Goal: Task Accomplishment & Management: Manage account settings

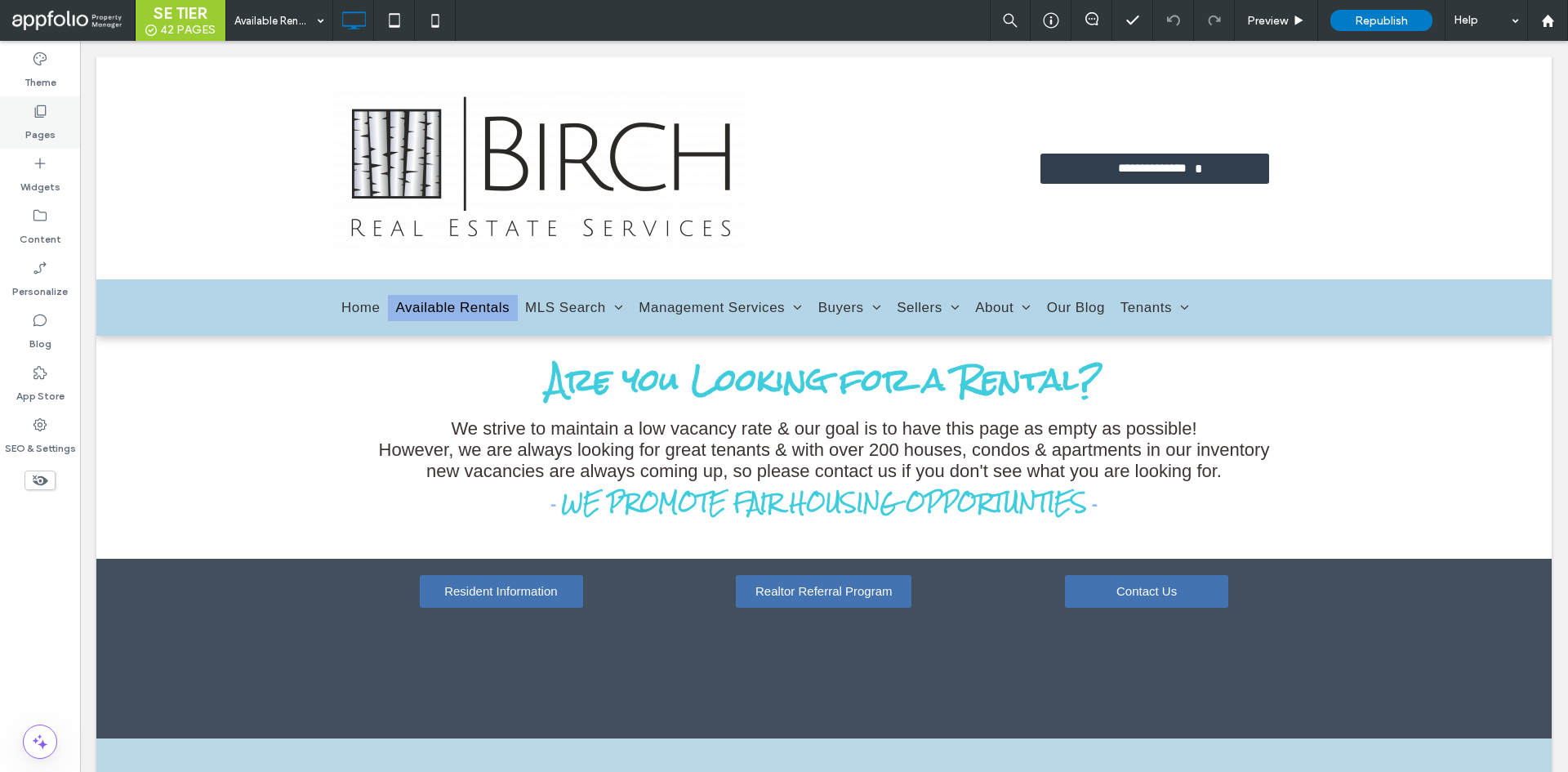
click at [31, 102] on div "Pages" at bounding box center [40, 122] width 80 height 52
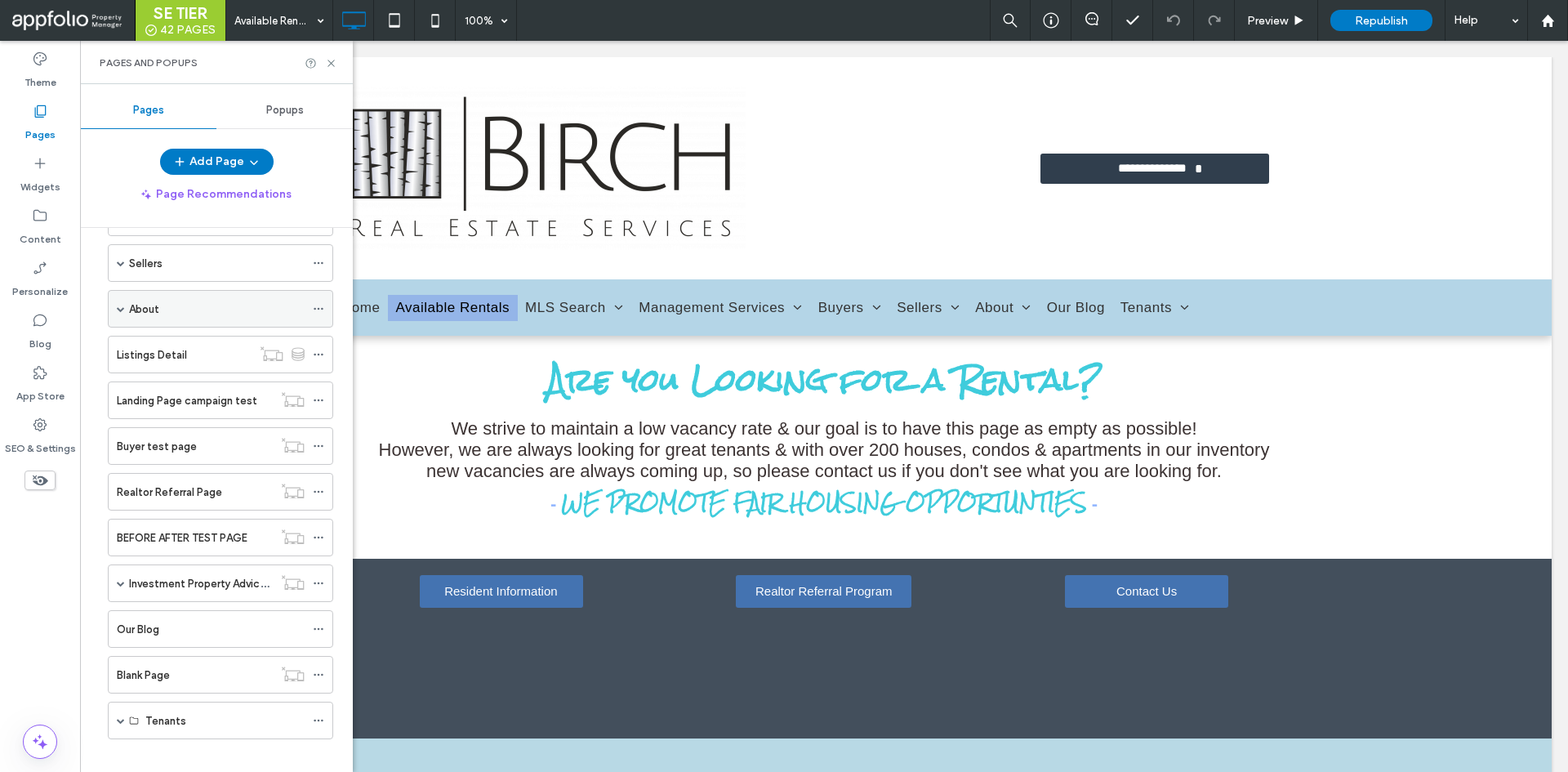
scroll to position [303, 0]
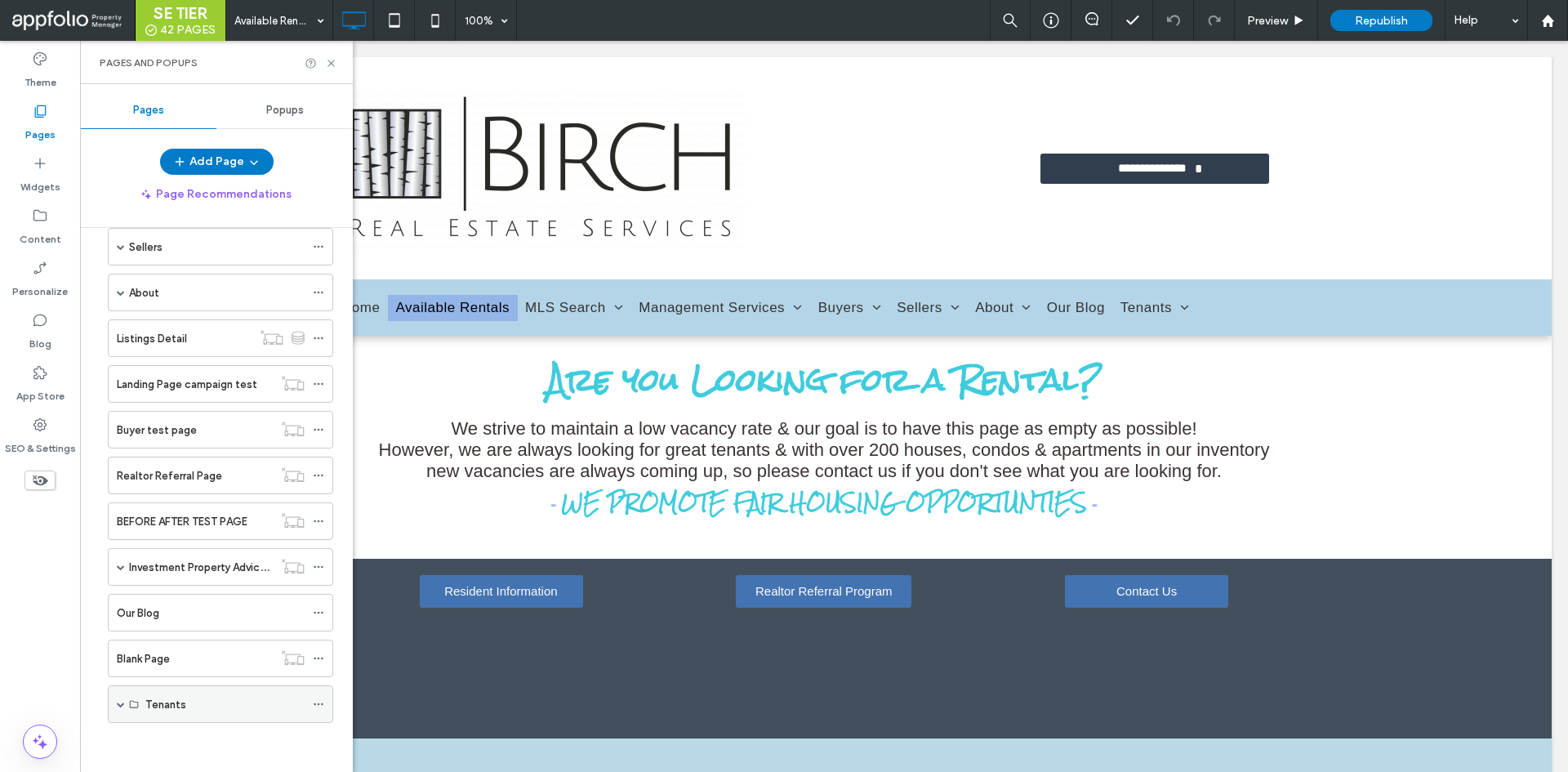
click at [122, 700] on span at bounding box center [121, 704] width 9 height 9
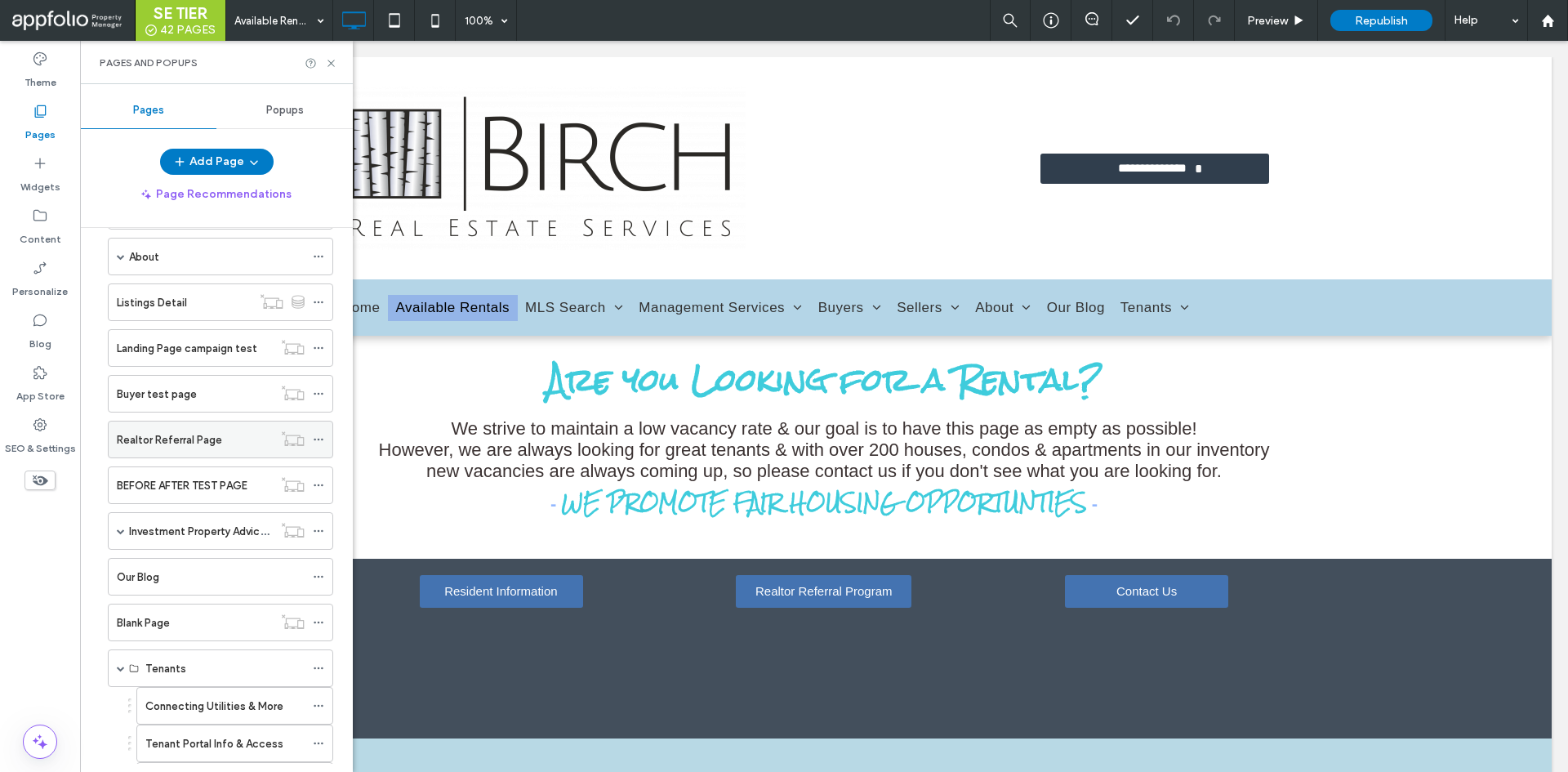
scroll to position [252, 0]
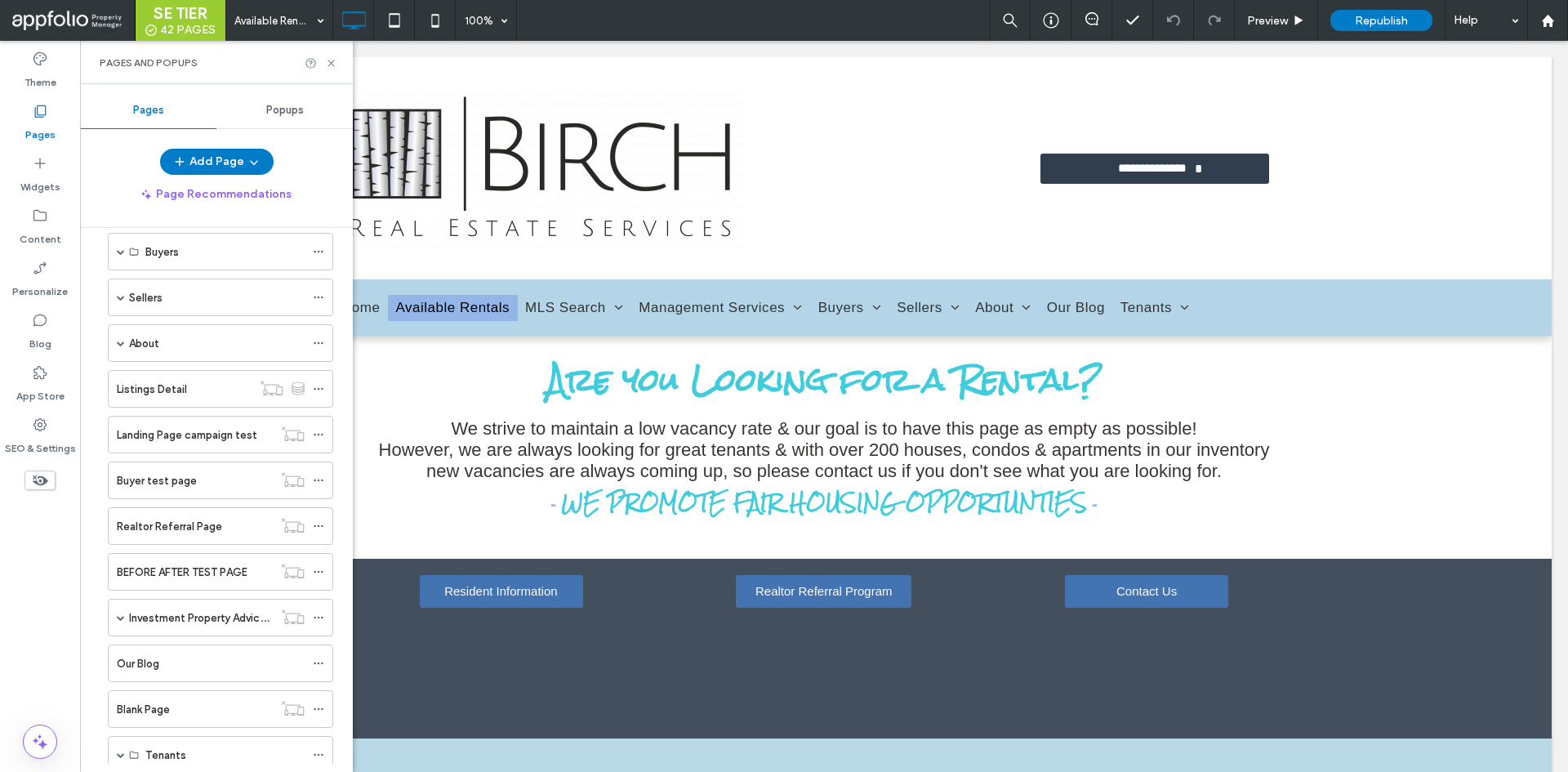
click at [195, 461] on ol "Home Available Rentals MLS Search Search Listings Search by Map Featured Listin…" at bounding box center [210, 445] width 246 height 882
click at [203, 445] on div "Landing Page campaign test" at bounding box center [195, 435] width 156 height 36
click at [202, 389] on div "Listings Detail" at bounding box center [184, 389] width 135 height 17
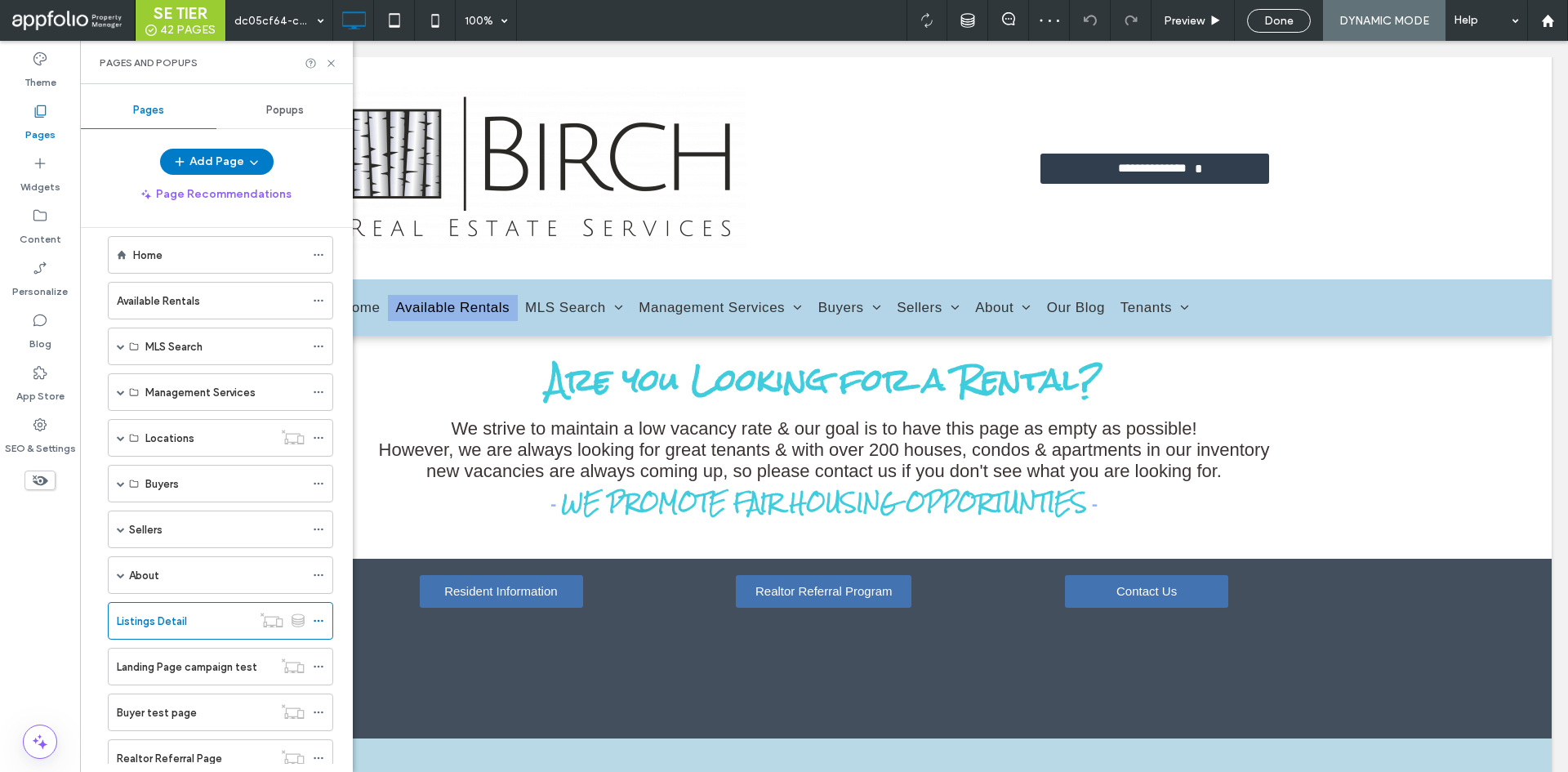
scroll to position [7, 0]
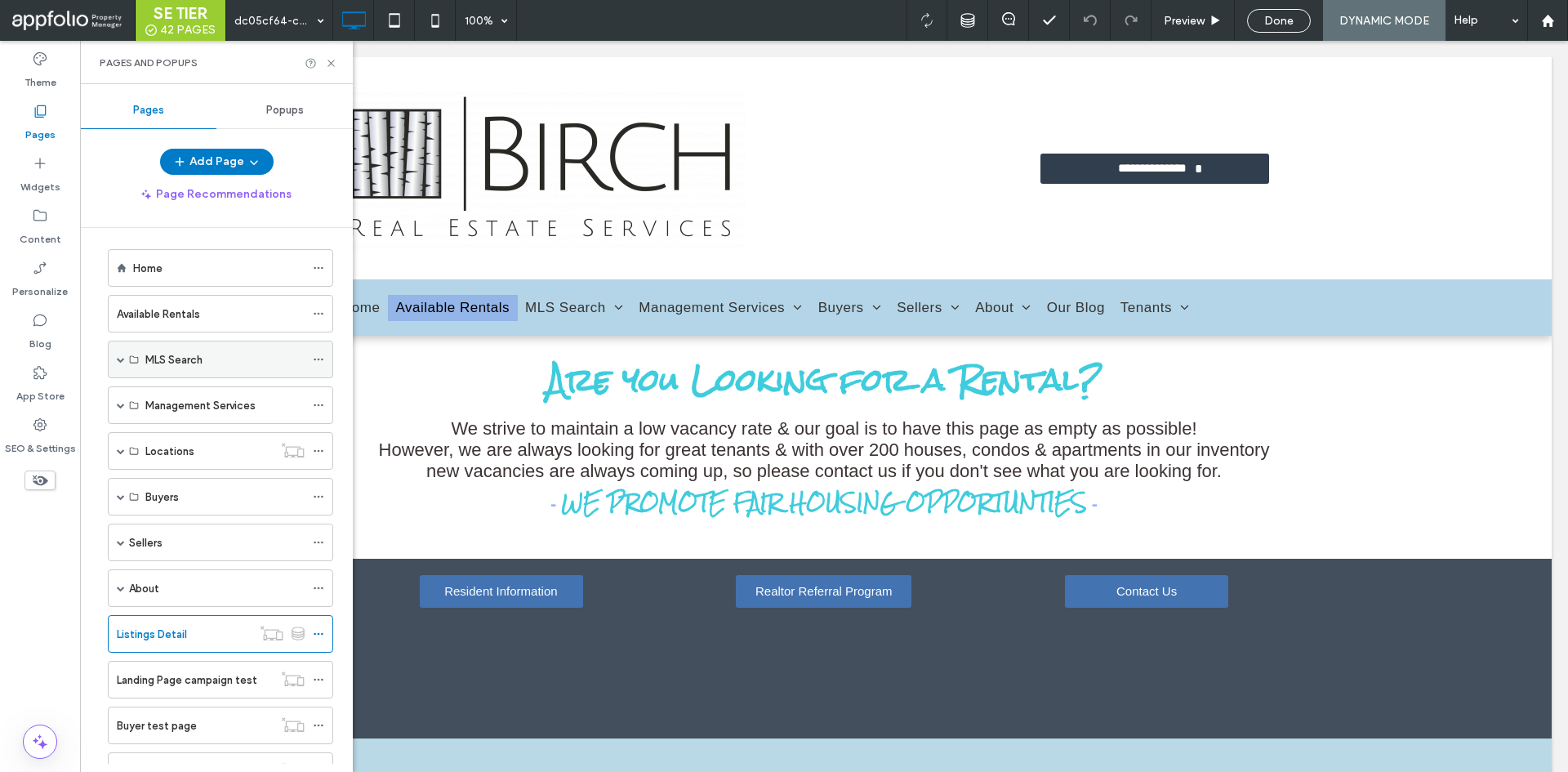
click at [115, 366] on div "MLS Search" at bounding box center [220, 359] width 225 height 38
click at [125, 365] on div "MLS Search" at bounding box center [220, 359] width 225 height 38
click at [124, 360] on span at bounding box center [121, 359] width 9 height 9
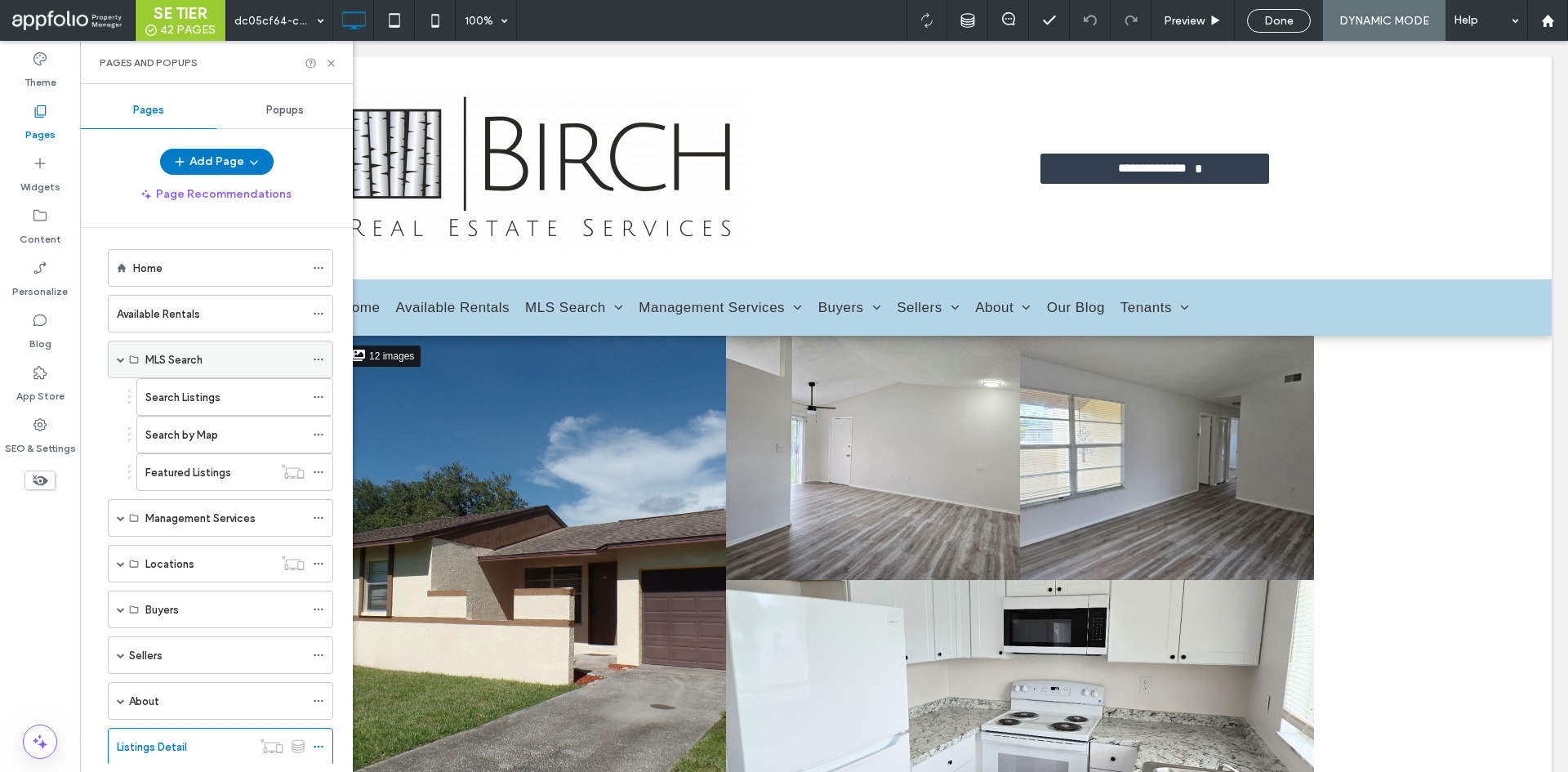
scroll to position [82, 0]
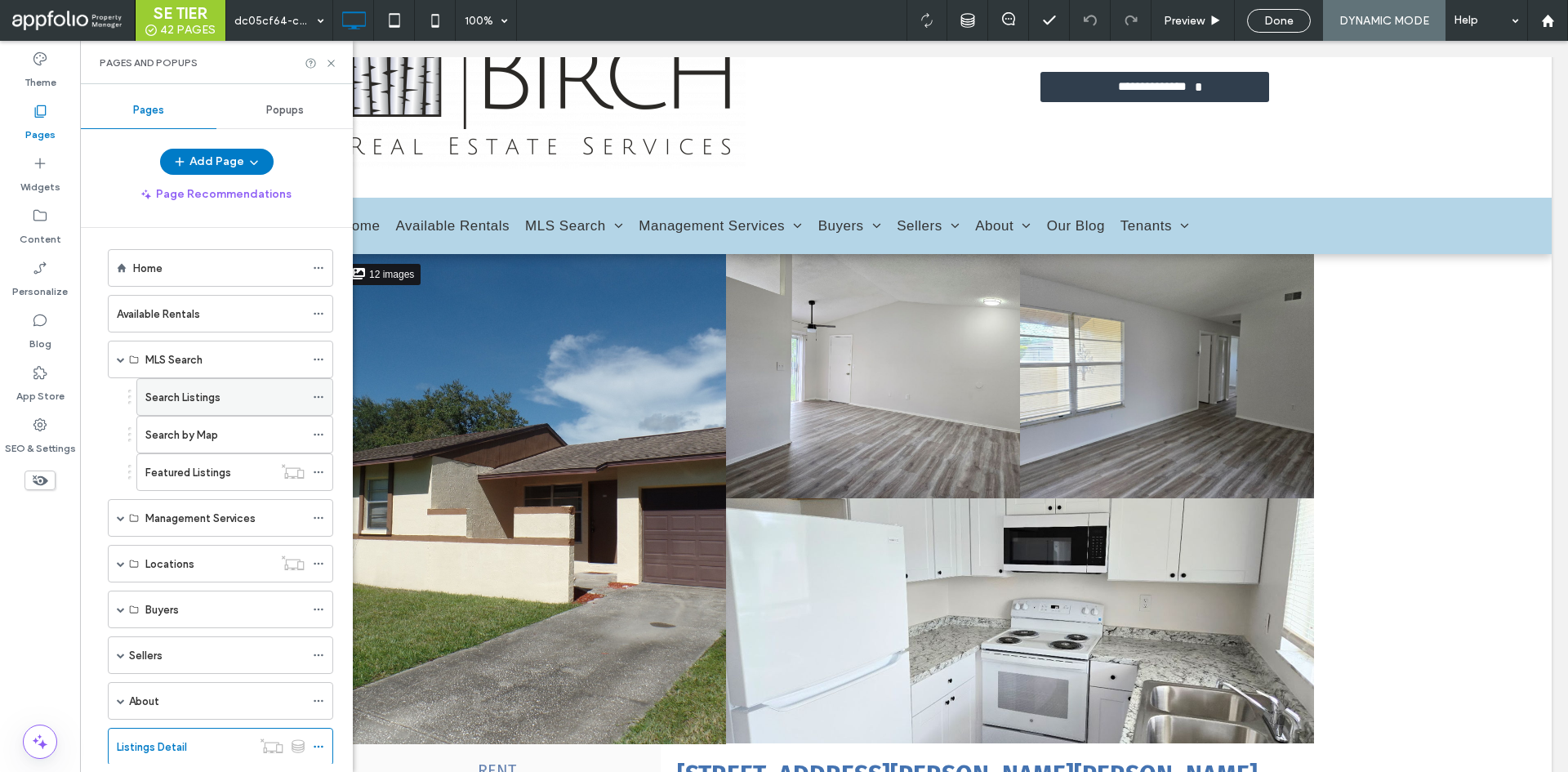
click at [178, 401] on label "Search Listings" at bounding box center [182, 397] width 75 height 28
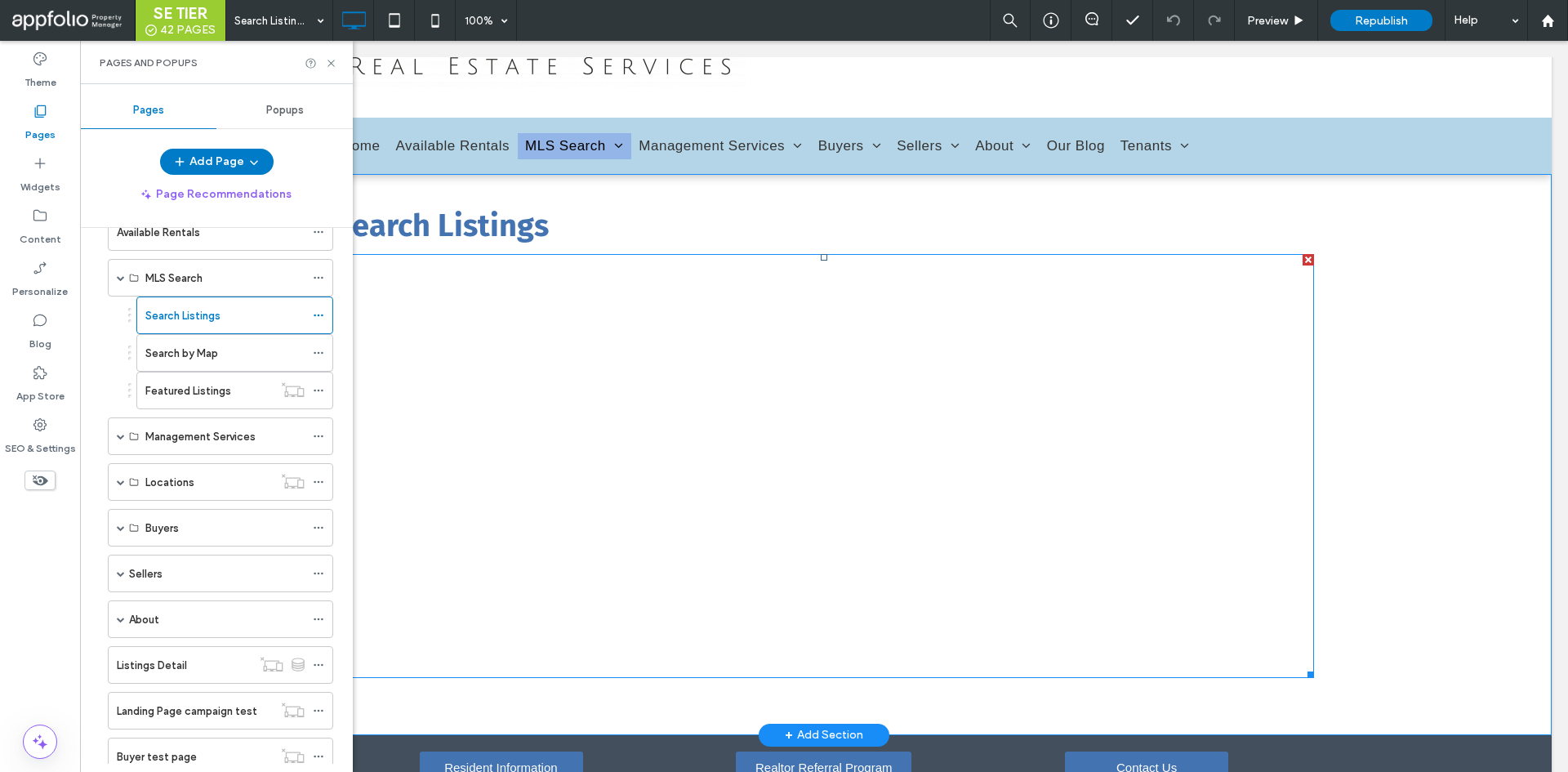
scroll to position [80, 0]
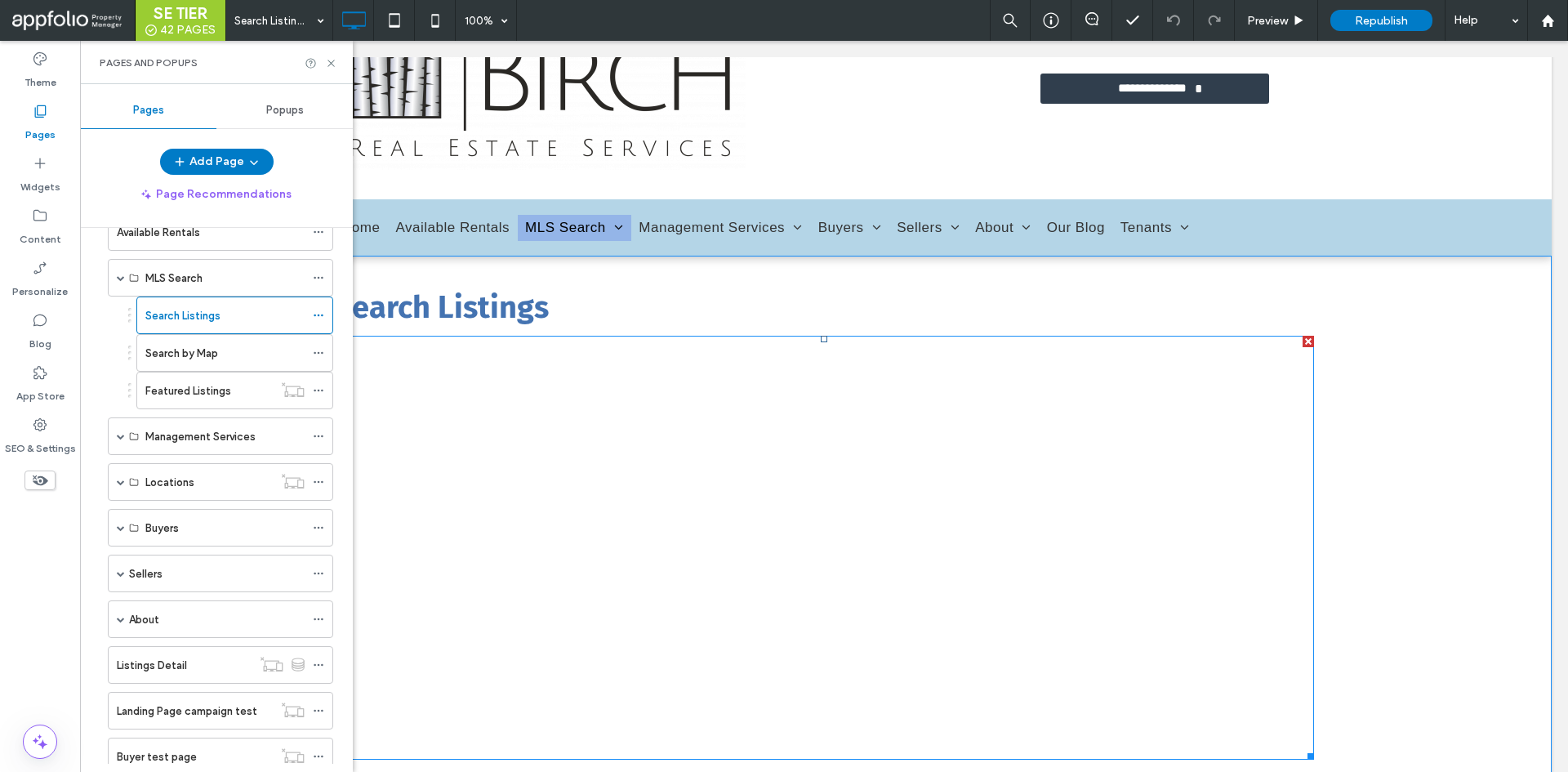
click at [1263, 386] on span at bounding box center [824, 548] width 979 height 424
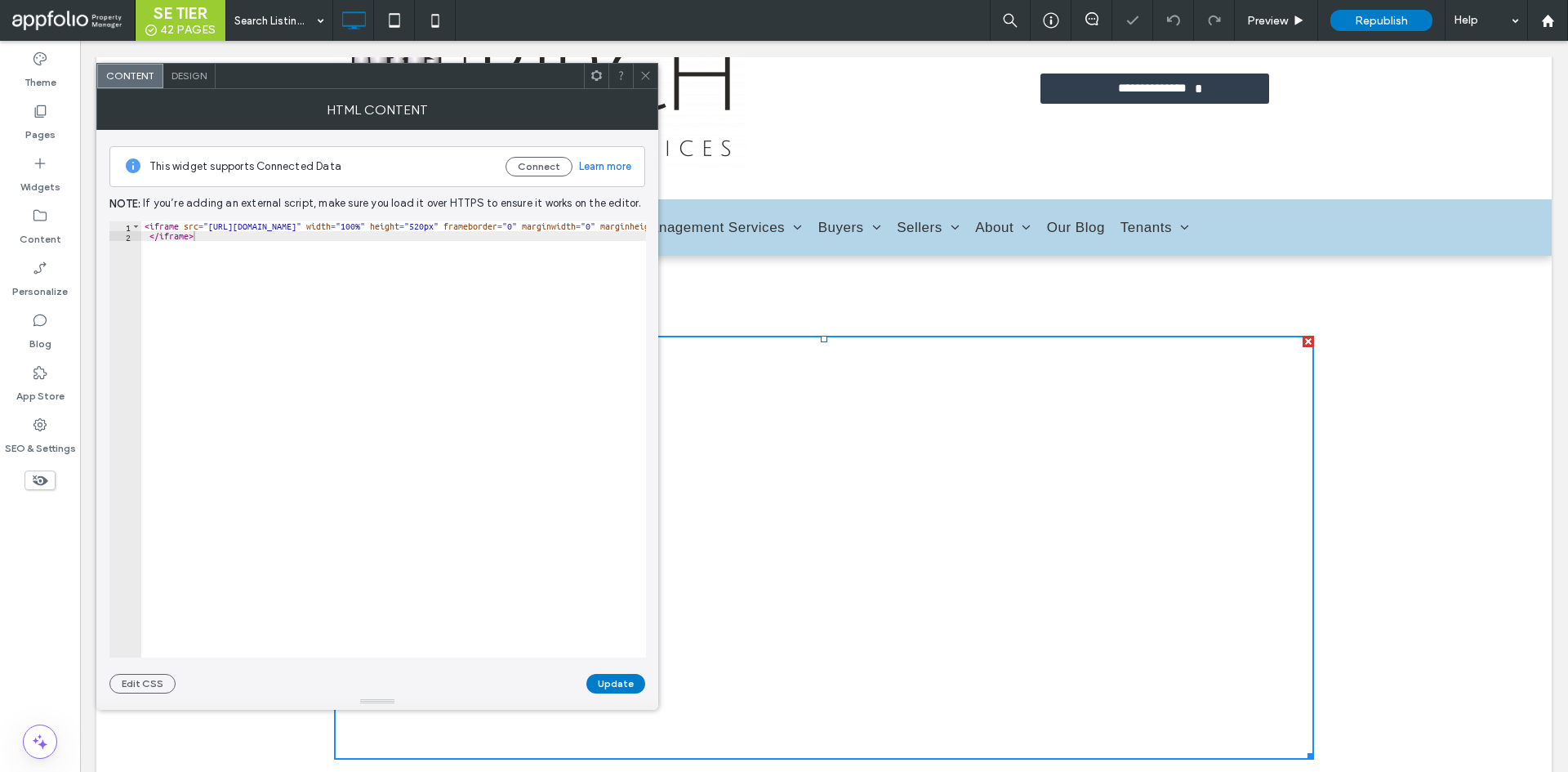
click at [652, 81] on div at bounding box center [644, 76] width 25 height 25
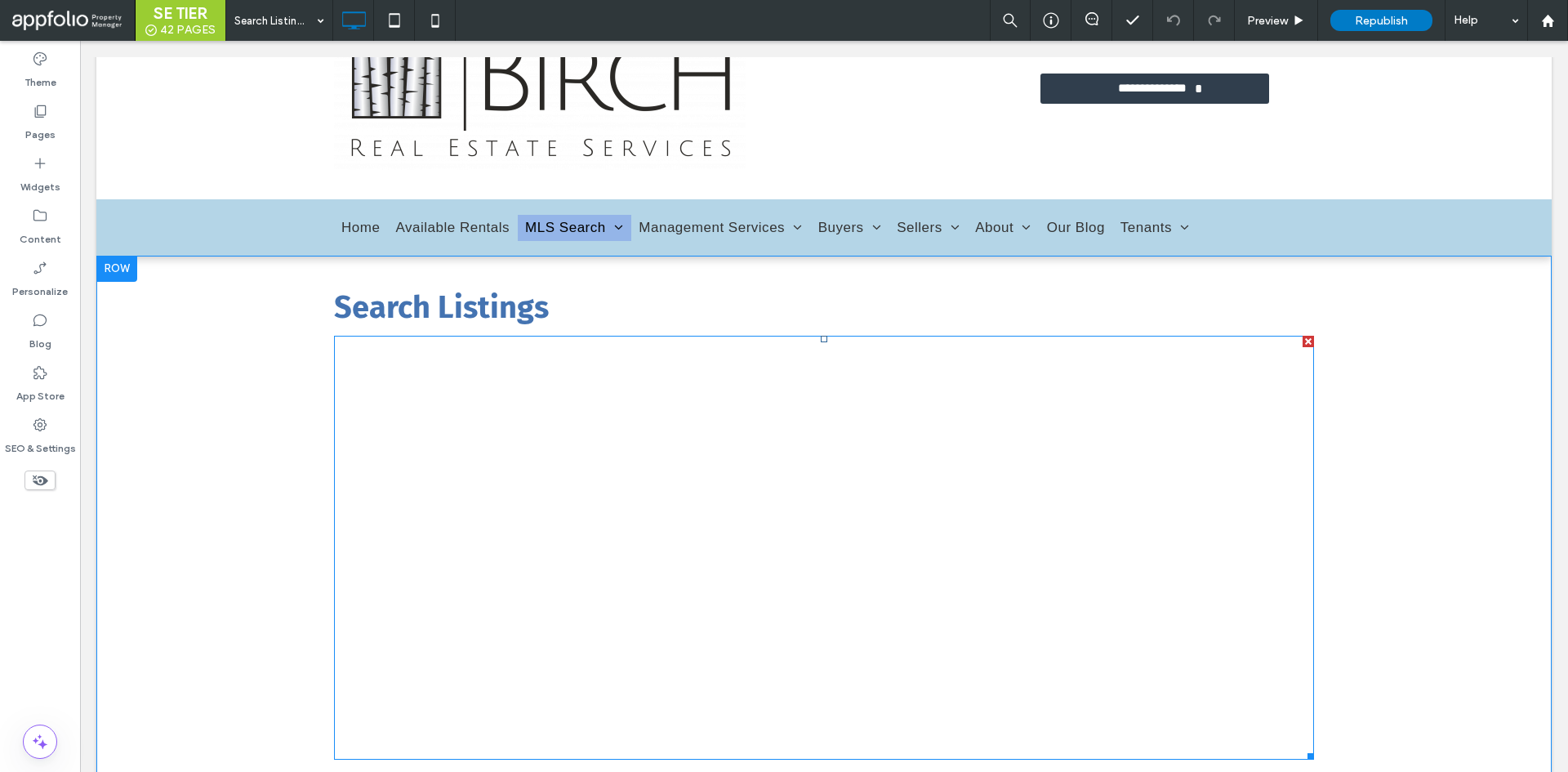
click at [996, 377] on span at bounding box center [824, 548] width 979 height 424
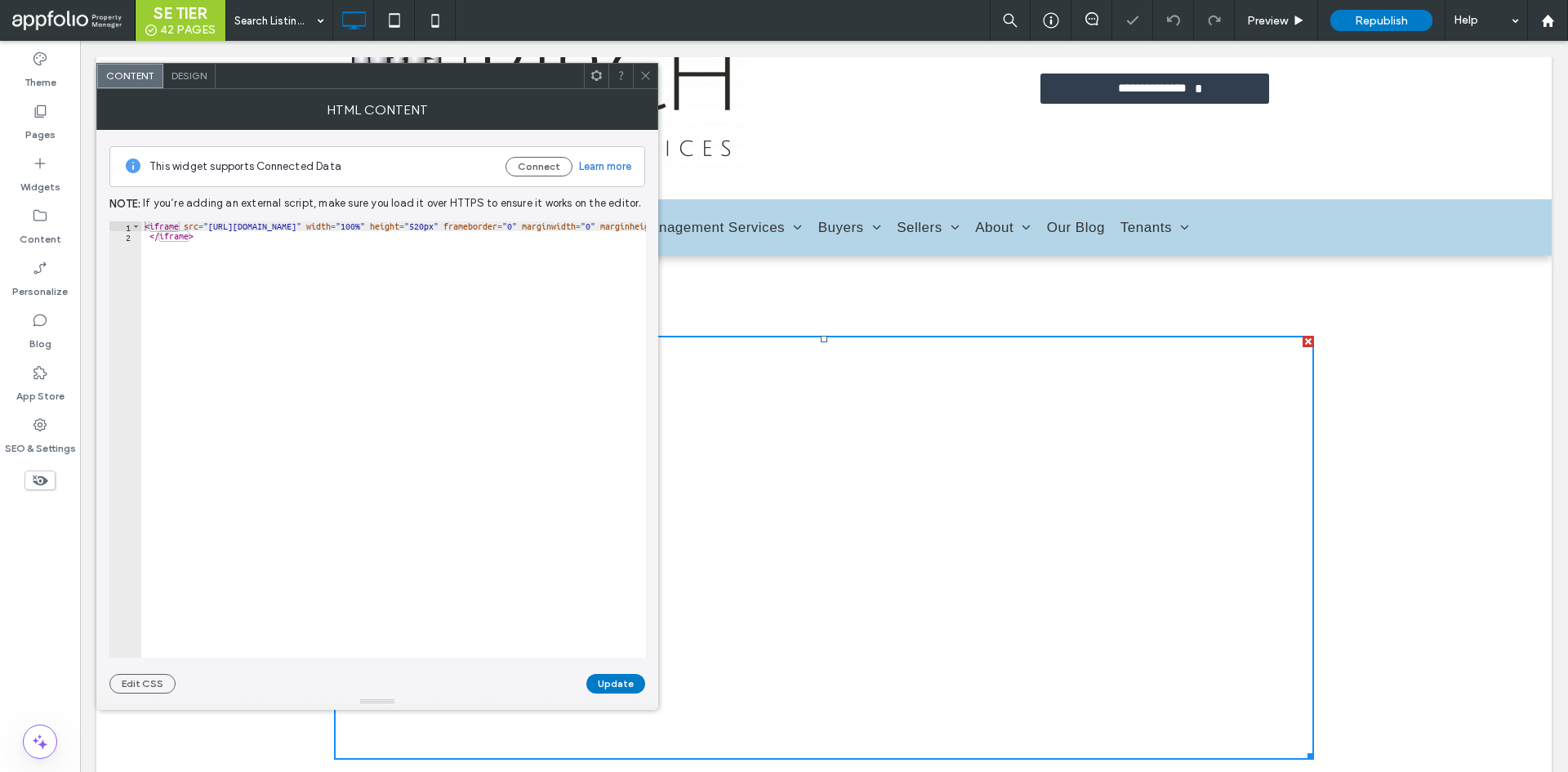
click at [649, 77] on icon at bounding box center [645, 76] width 12 height 12
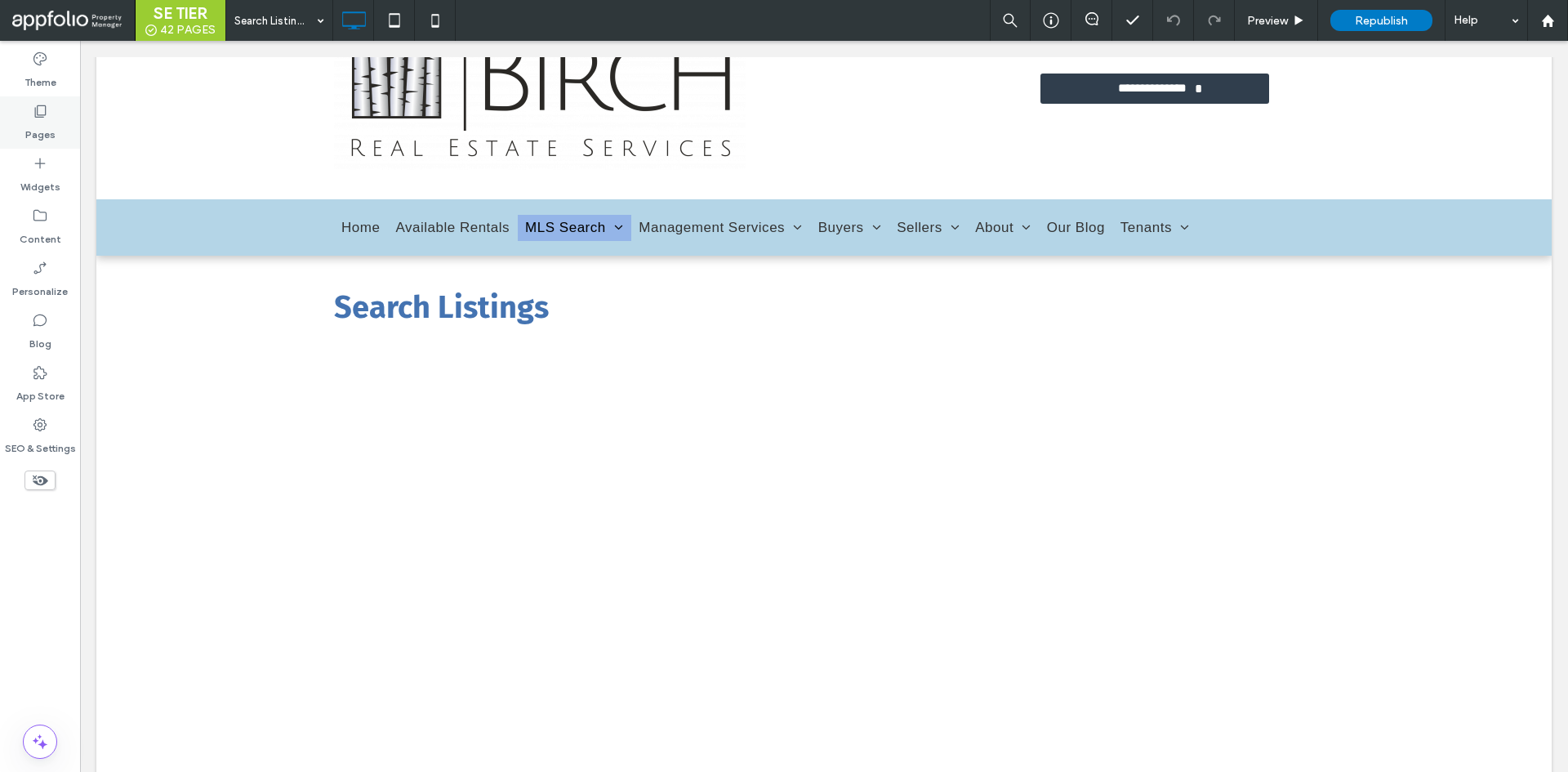
click at [41, 111] on icon at bounding box center [40, 111] width 16 height 16
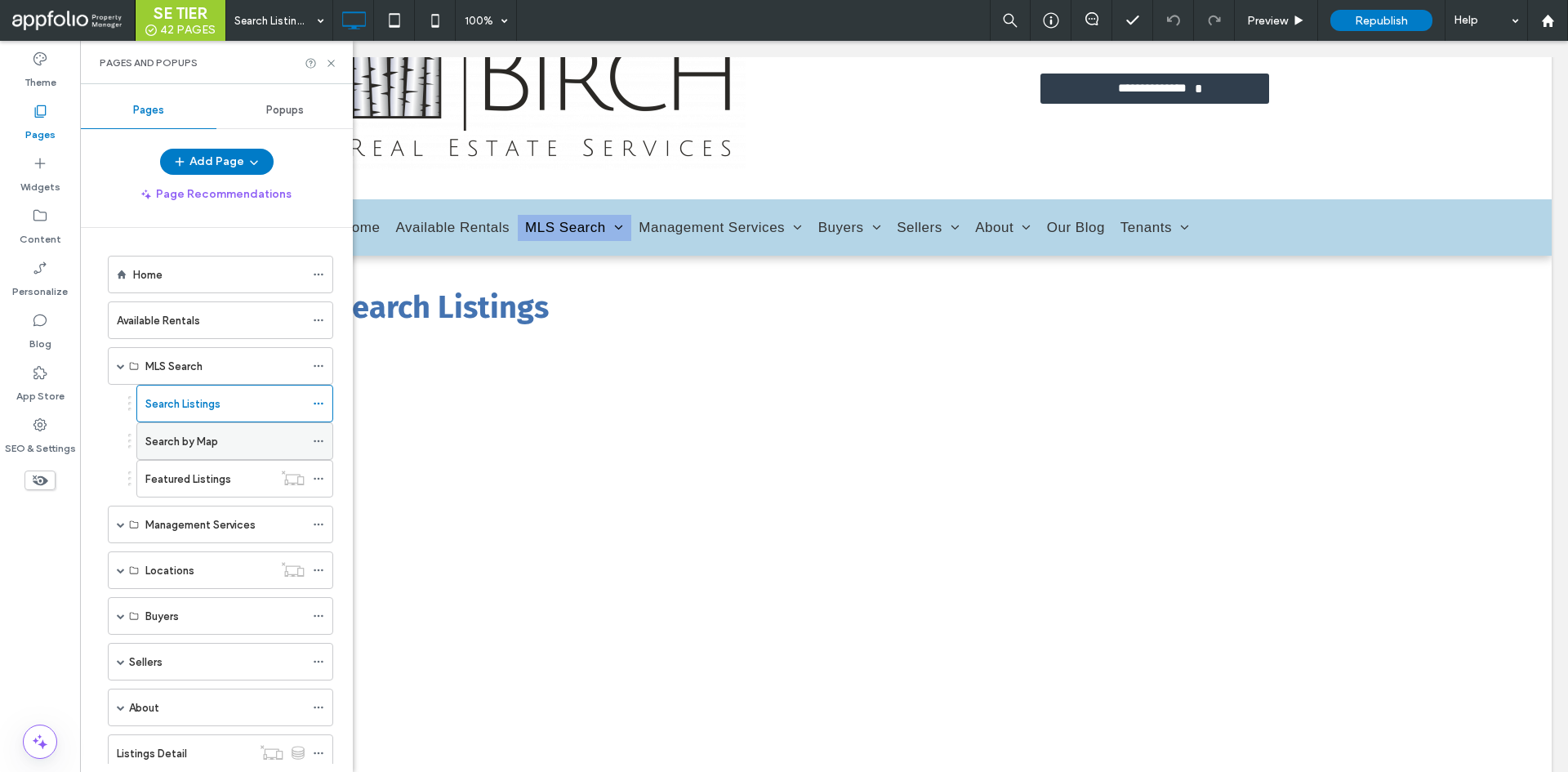
click at [211, 427] on div "Search by Map" at bounding box center [224, 441] width 159 height 36
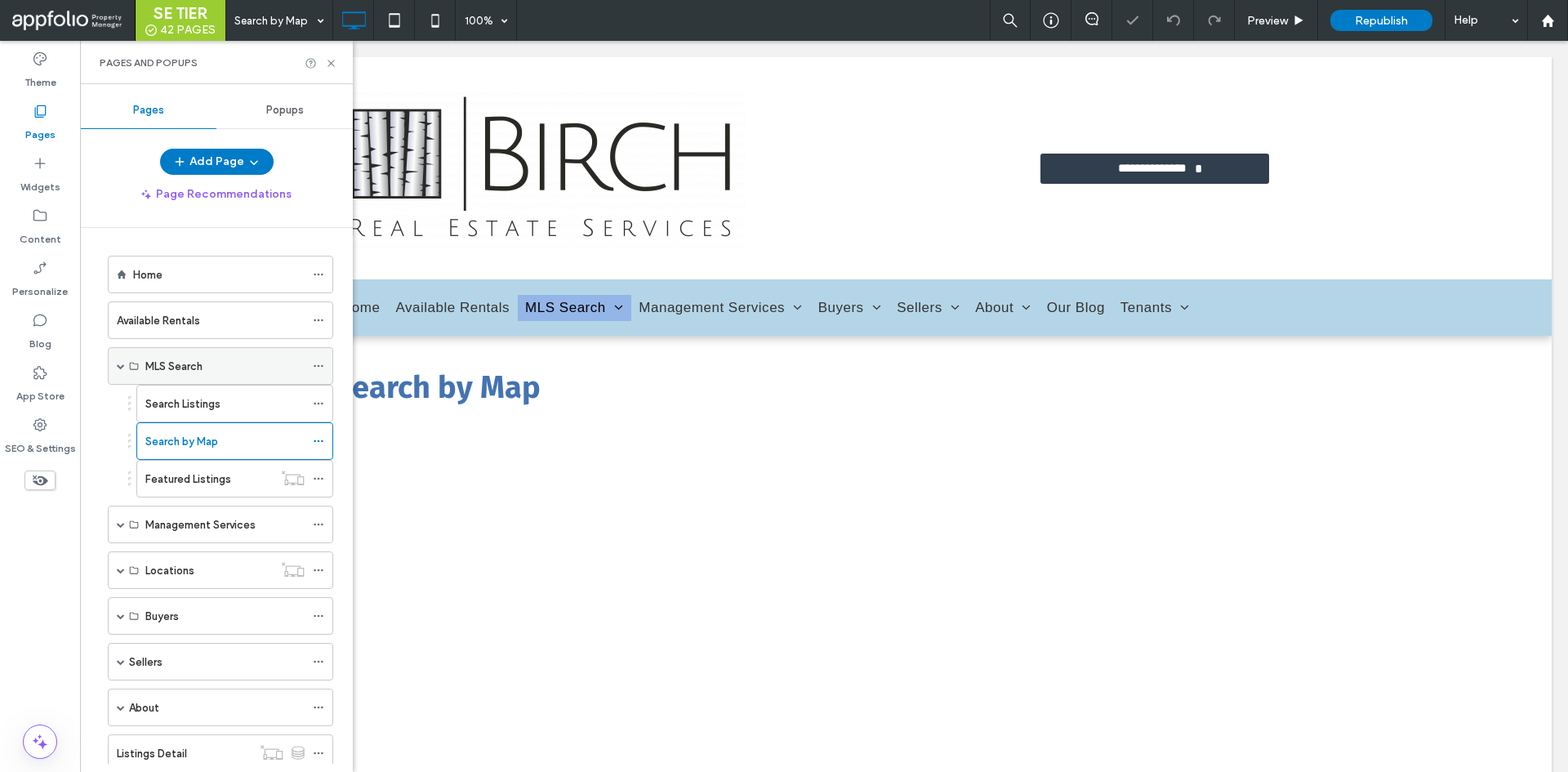
scroll to position [222, 0]
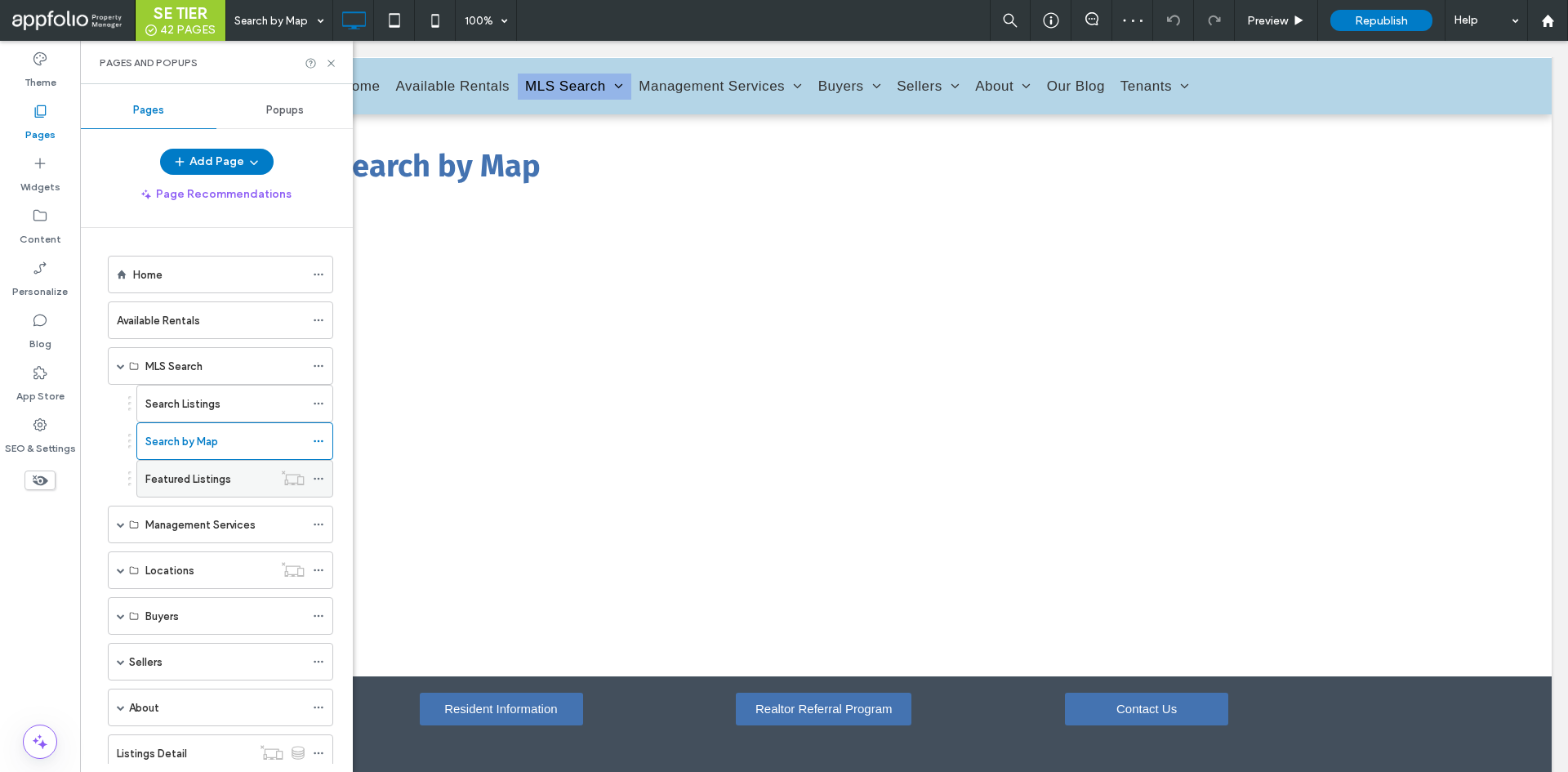
click at [216, 474] on label "Featured Listings" at bounding box center [188, 479] width 86 height 28
click at [212, 317] on div "Available Rentals" at bounding box center [210, 321] width 188 height 17
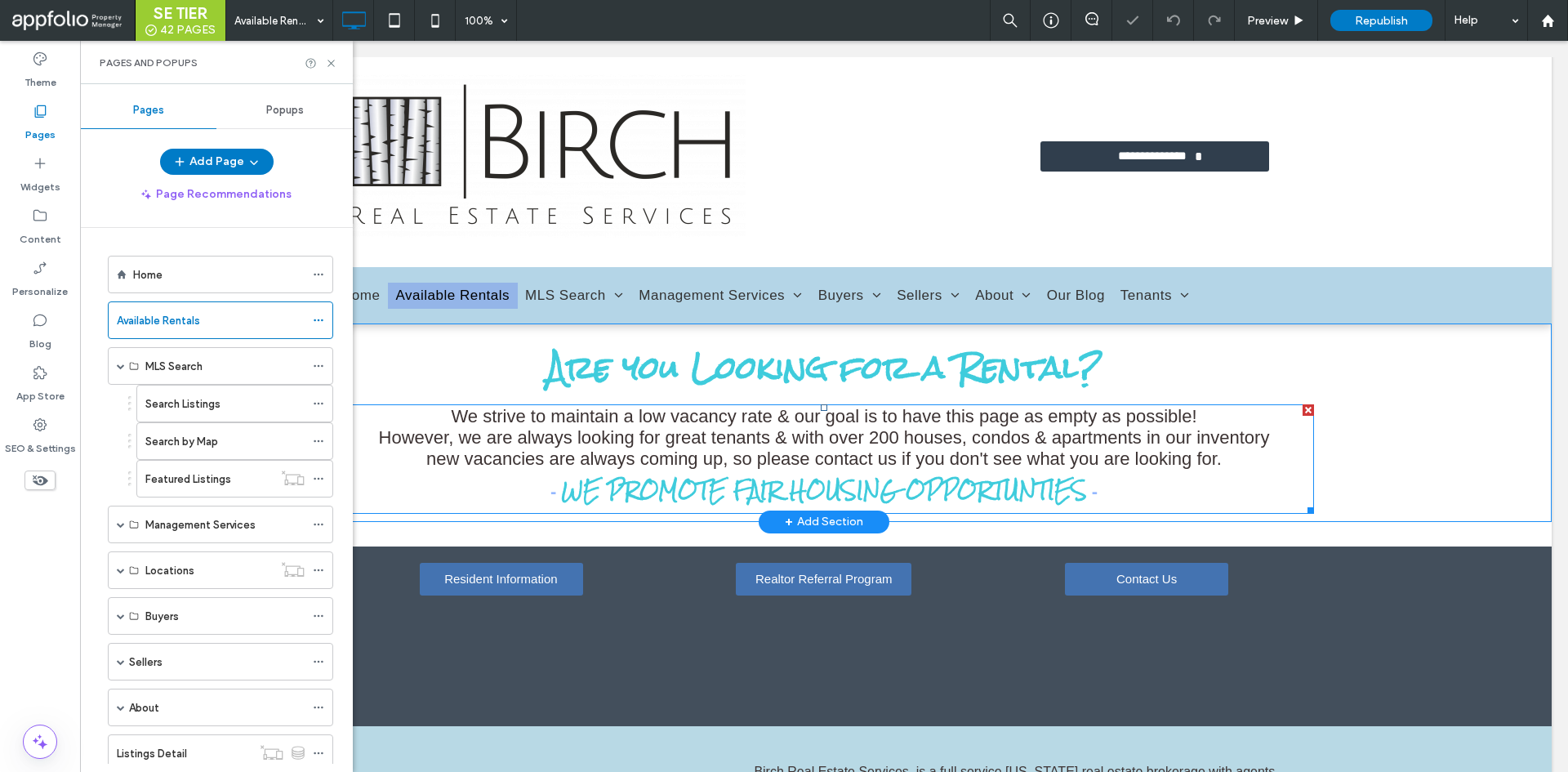
scroll to position [163, 0]
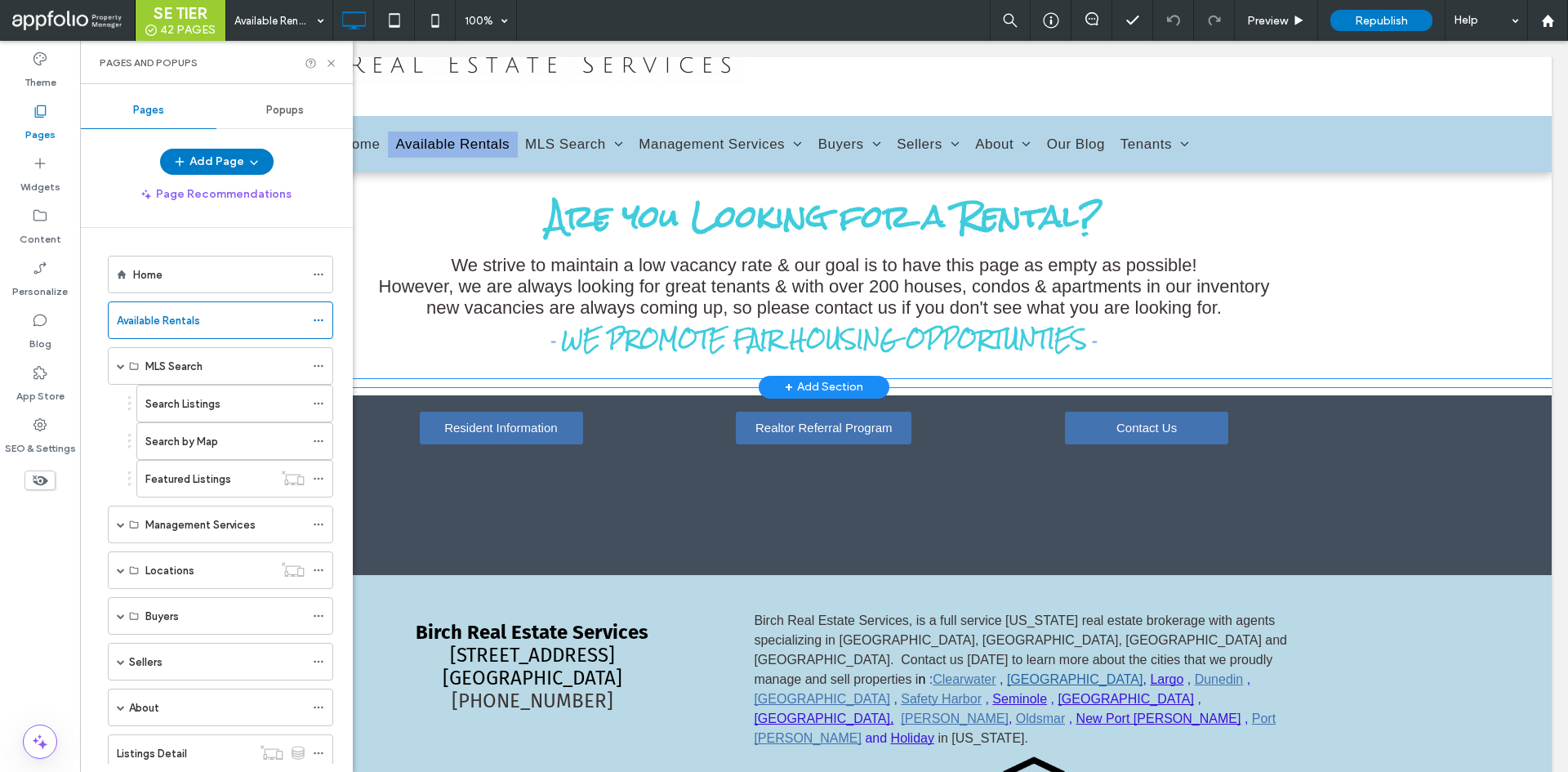
click at [717, 381] on div "Click To Paste" at bounding box center [823, 383] width 1455 height 9
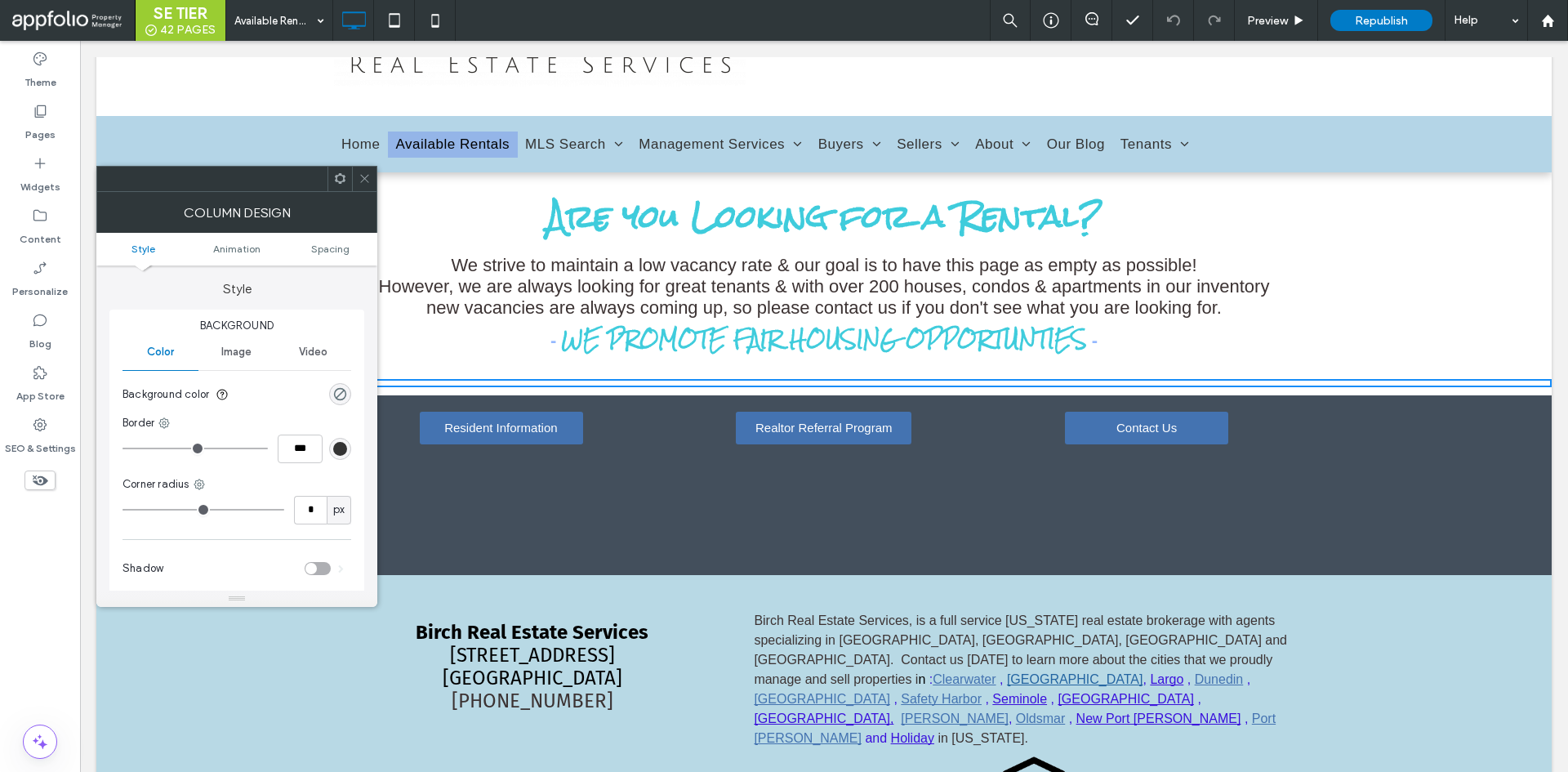
click at [356, 177] on div at bounding box center [364, 179] width 25 height 25
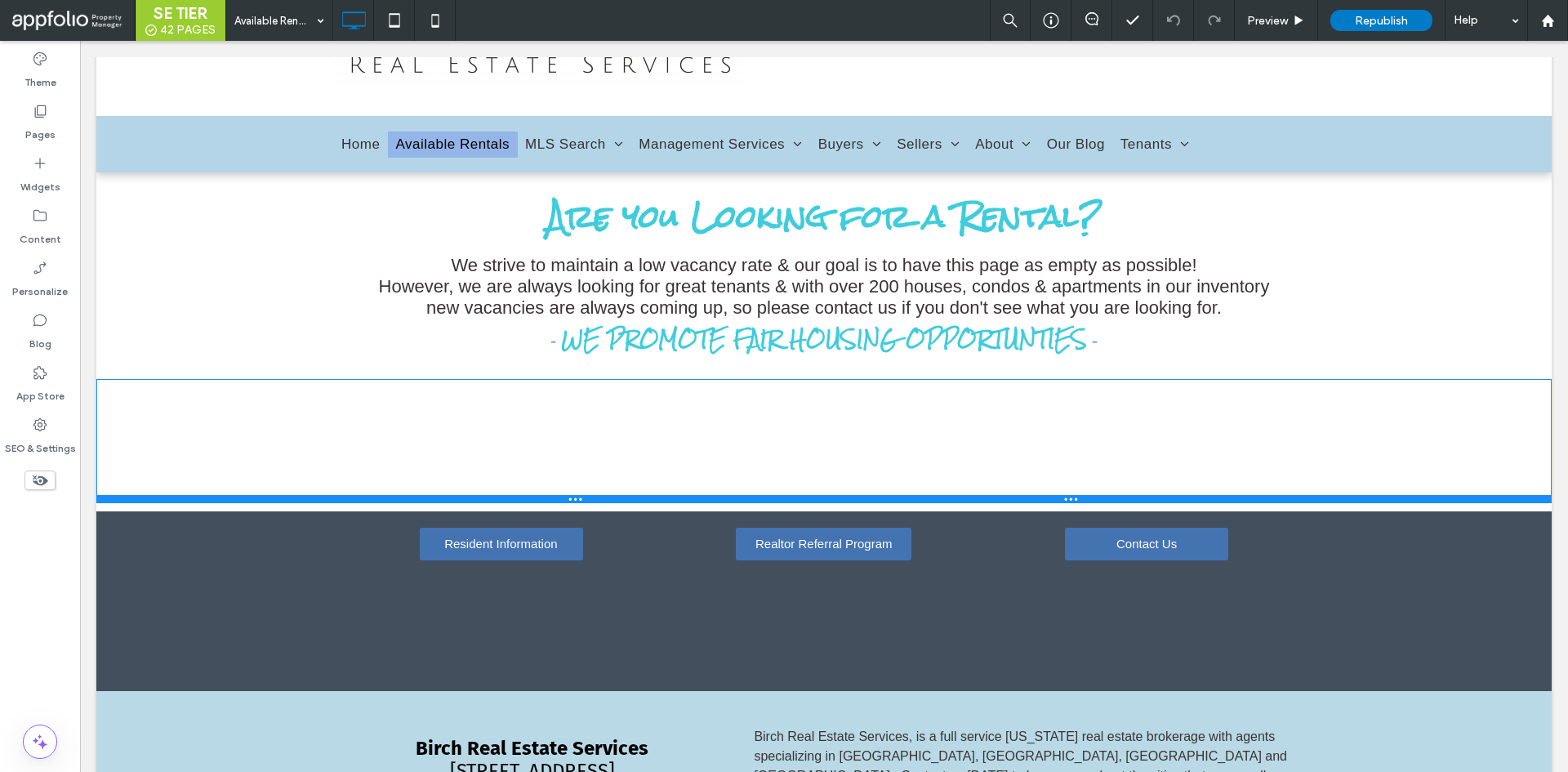
drag, startPoint x: 290, startPoint y: 386, endPoint x: 288, endPoint y: 503, distance: 117.0
click at [288, 503] on div at bounding box center [823, 499] width 1455 height 9
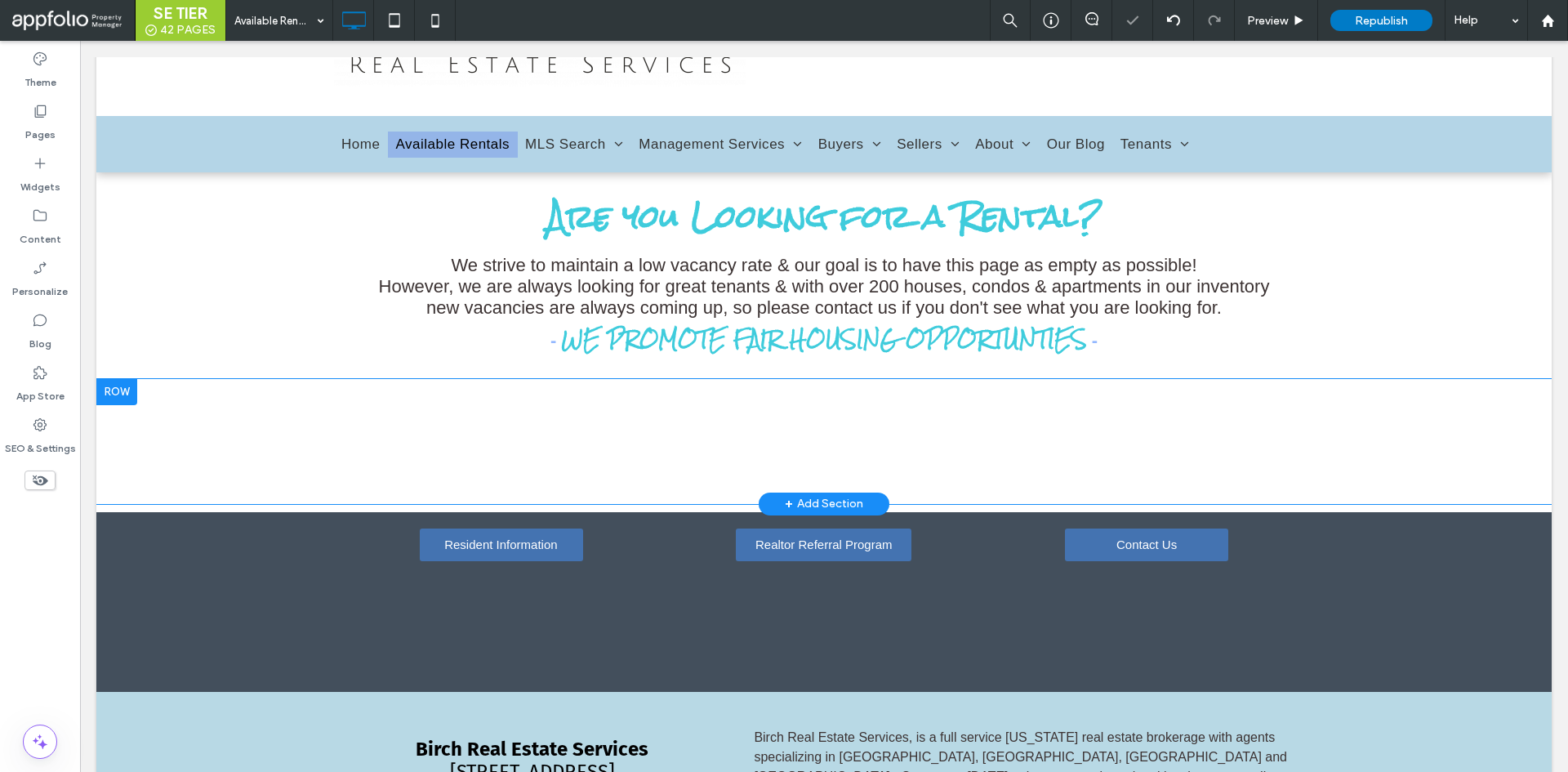
click at [293, 438] on div "Click To Paste Row + Add Section" at bounding box center [823, 441] width 1455 height 125
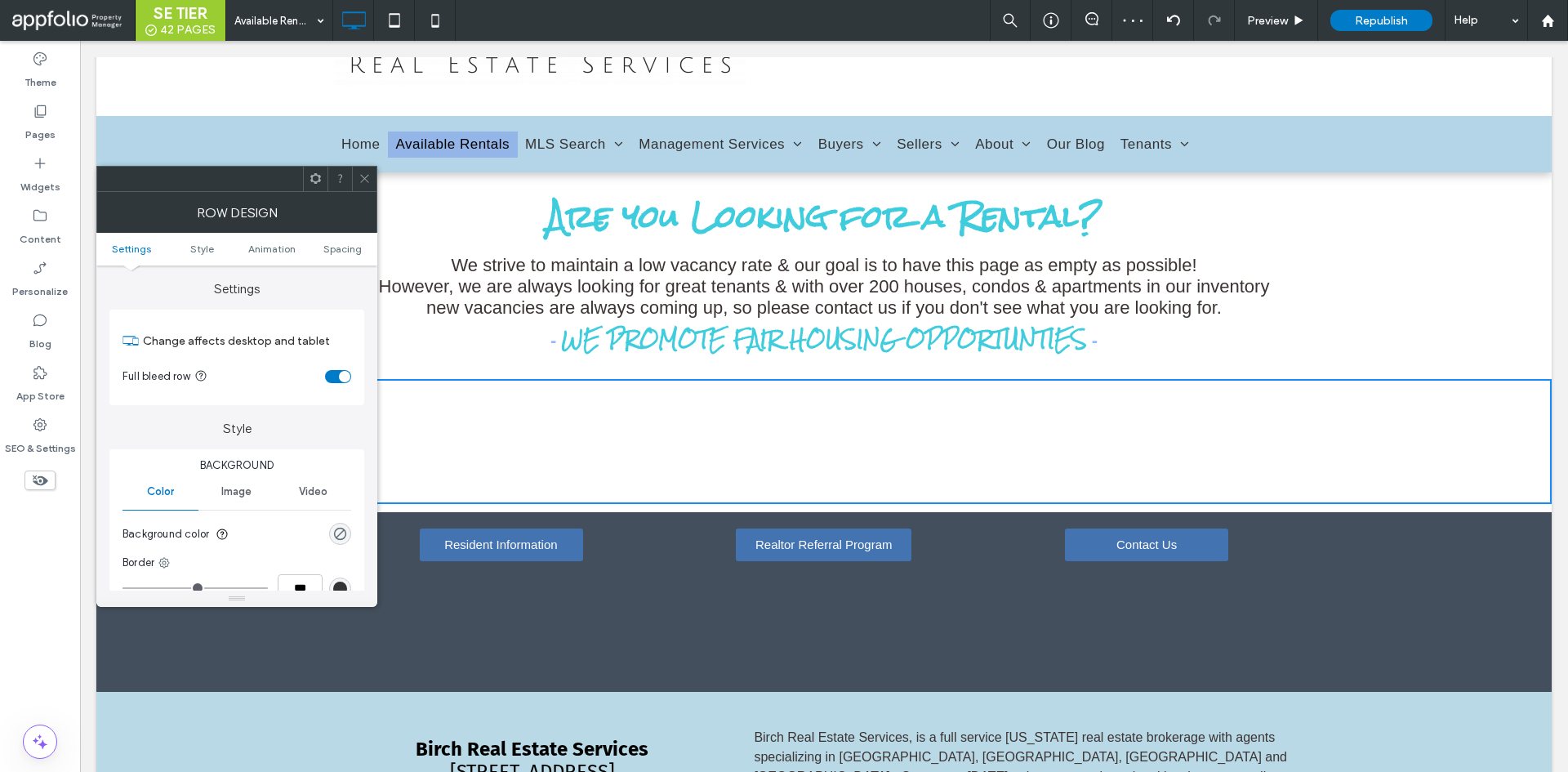
click at [364, 182] on icon at bounding box center [364, 179] width 12 height 12
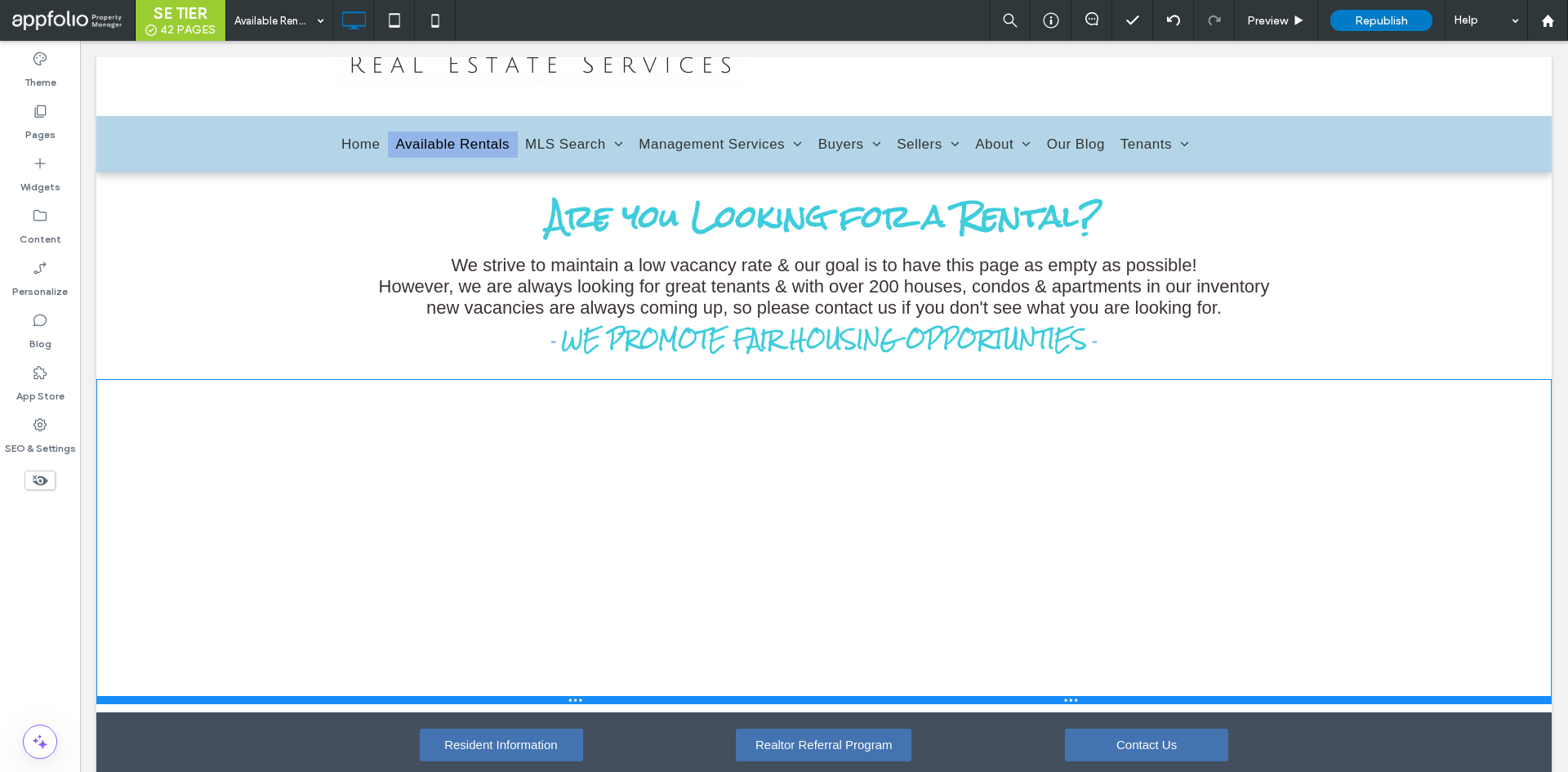
drag, startPoint x: 342, startPoint y: 503, endPoint x: 412, endPoint y: 744, distance: 251.0
click at [333, 704] on div at bounding box center [823, 701] width 1455 height 9
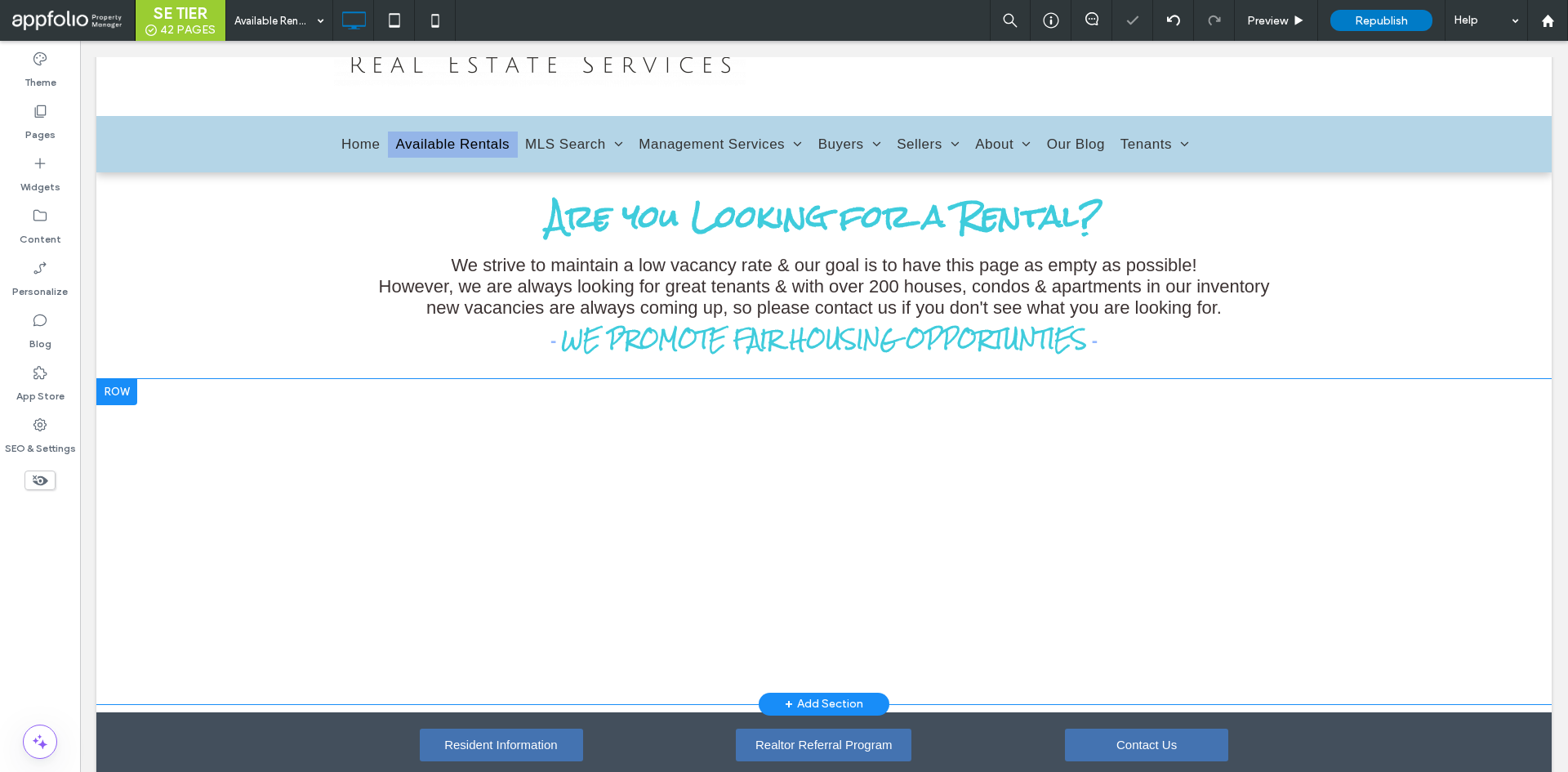
click at [337, 567] on div "Click To Paste Row + Add Section" at bounding box center [823, 542] width 1455 height 325
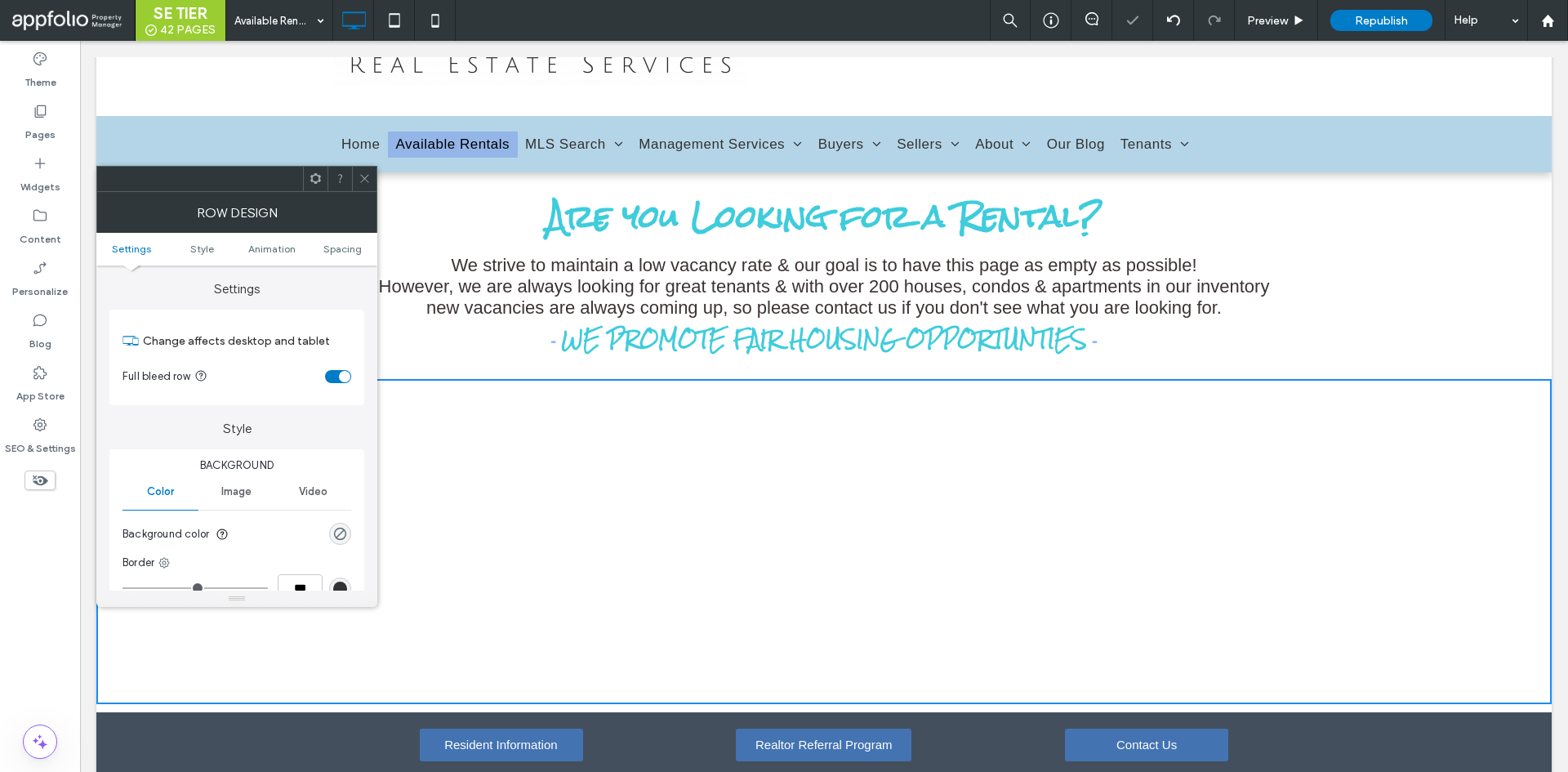
click at [342, 631] on div "Click To Paste Row + Add Section" at bounding box center [823, 542] width 1455 height 325
click at [359, 251] on span "Spacing" at bounding box center [342, 248] width 39 height 12
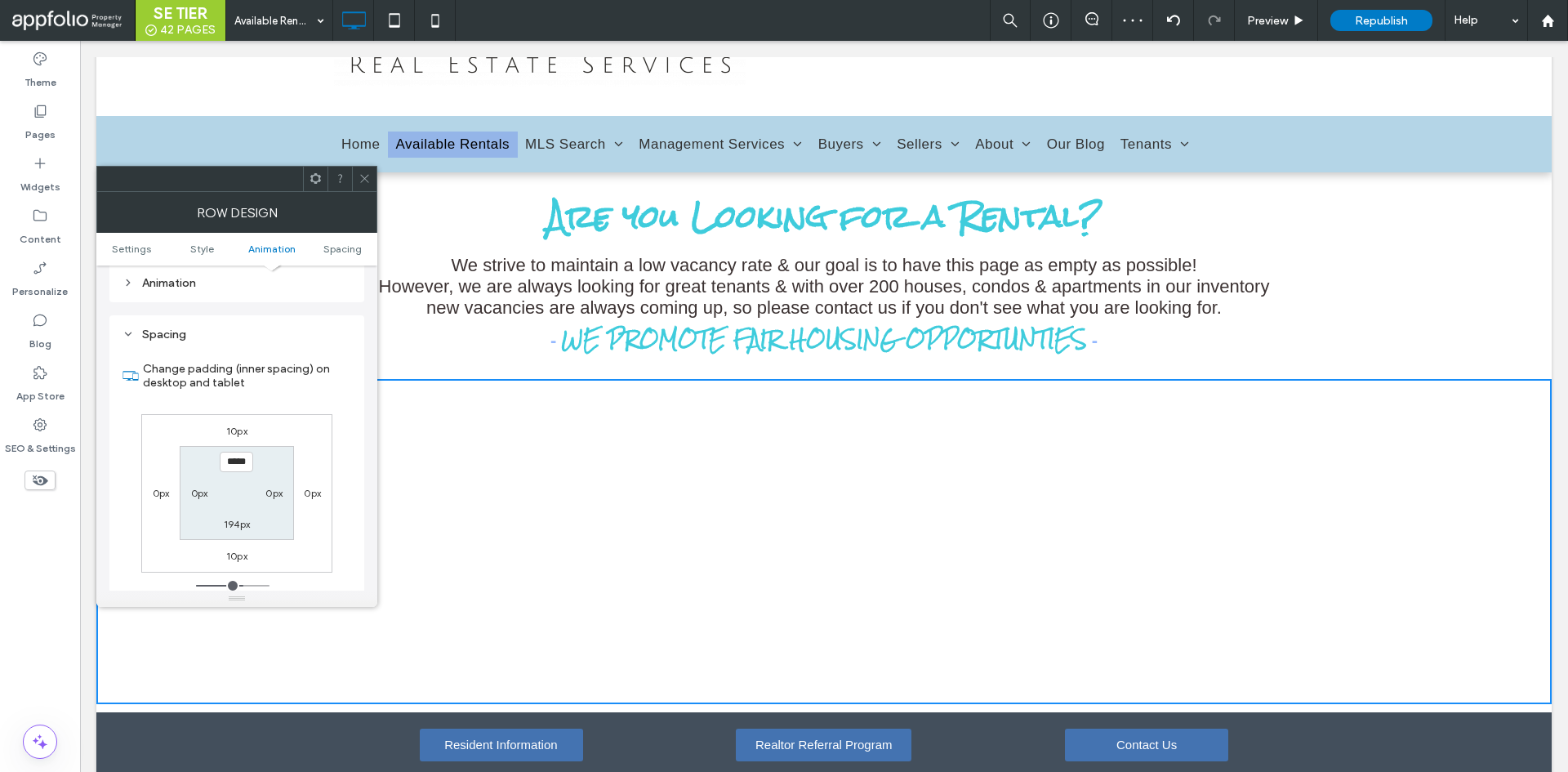
scroll to position [462, 0]
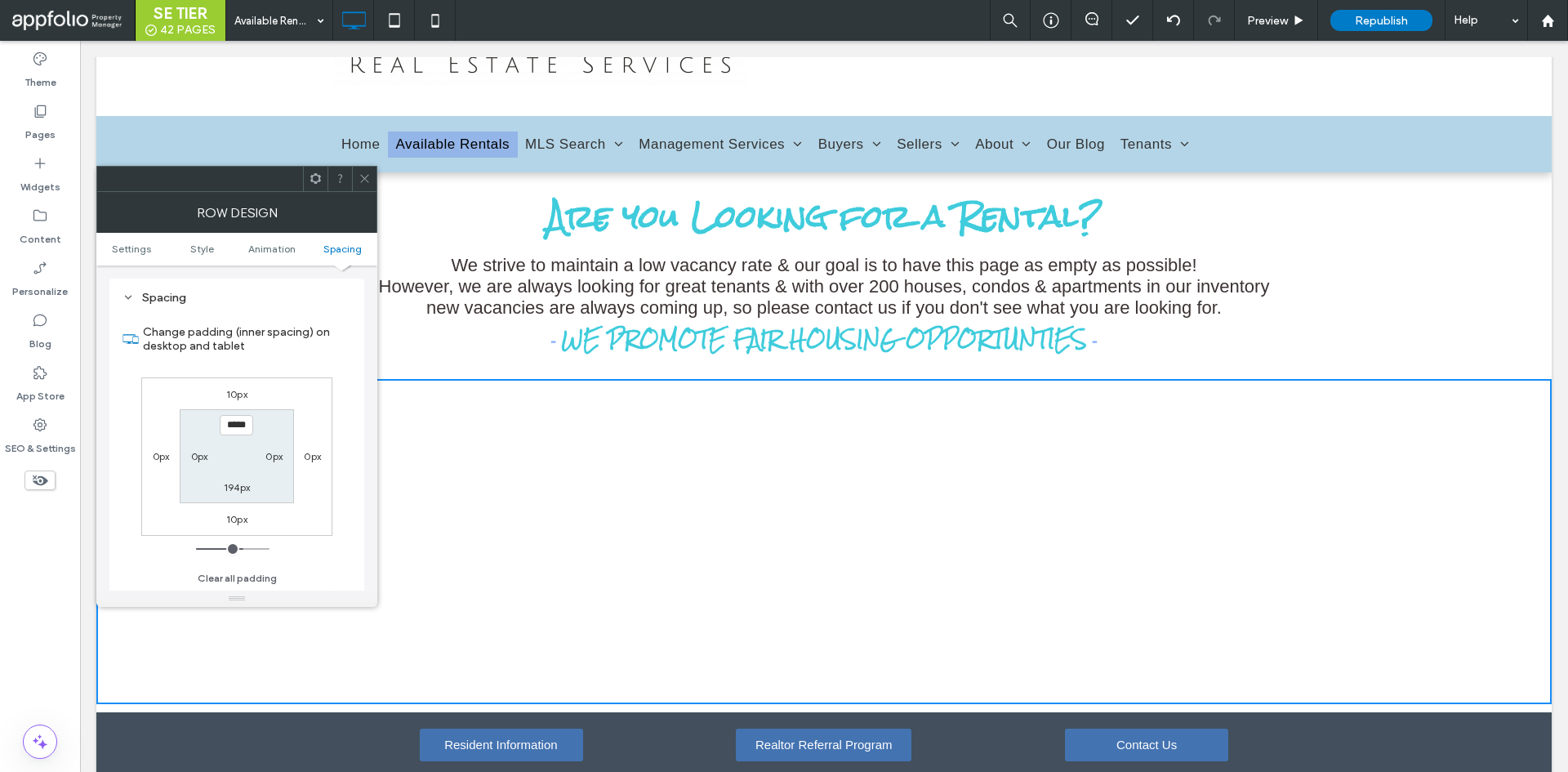
click at [369, 184] on icon at bounding box center [364, 179] width 12 height 12
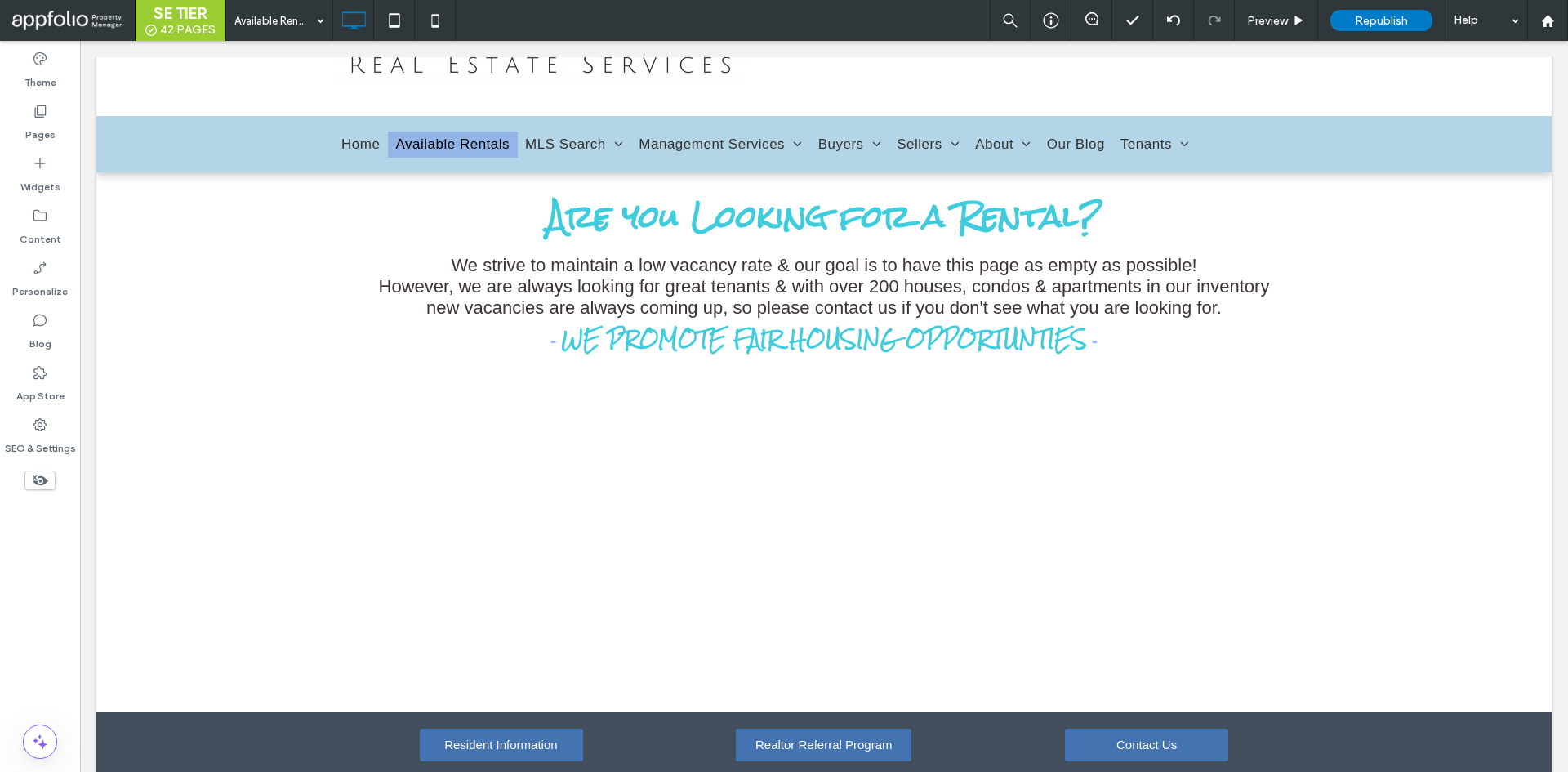
click at [385, 707] on div "Are you Looking for a Rental? We strive to maintain a low vacancy rate & our go…" at bounding box center [823, 443] width 1455 height 540
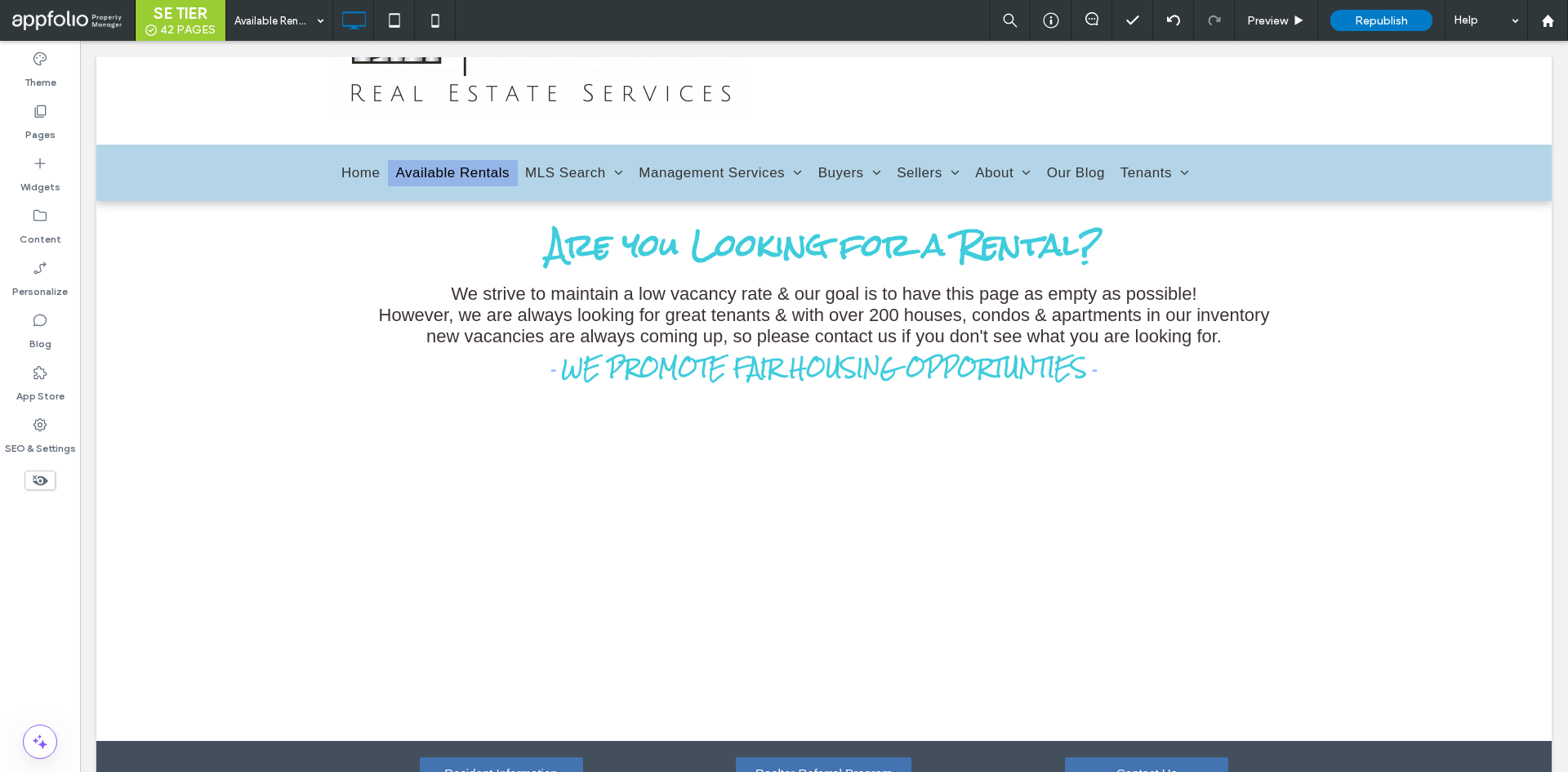
scroll to position [163, 0]
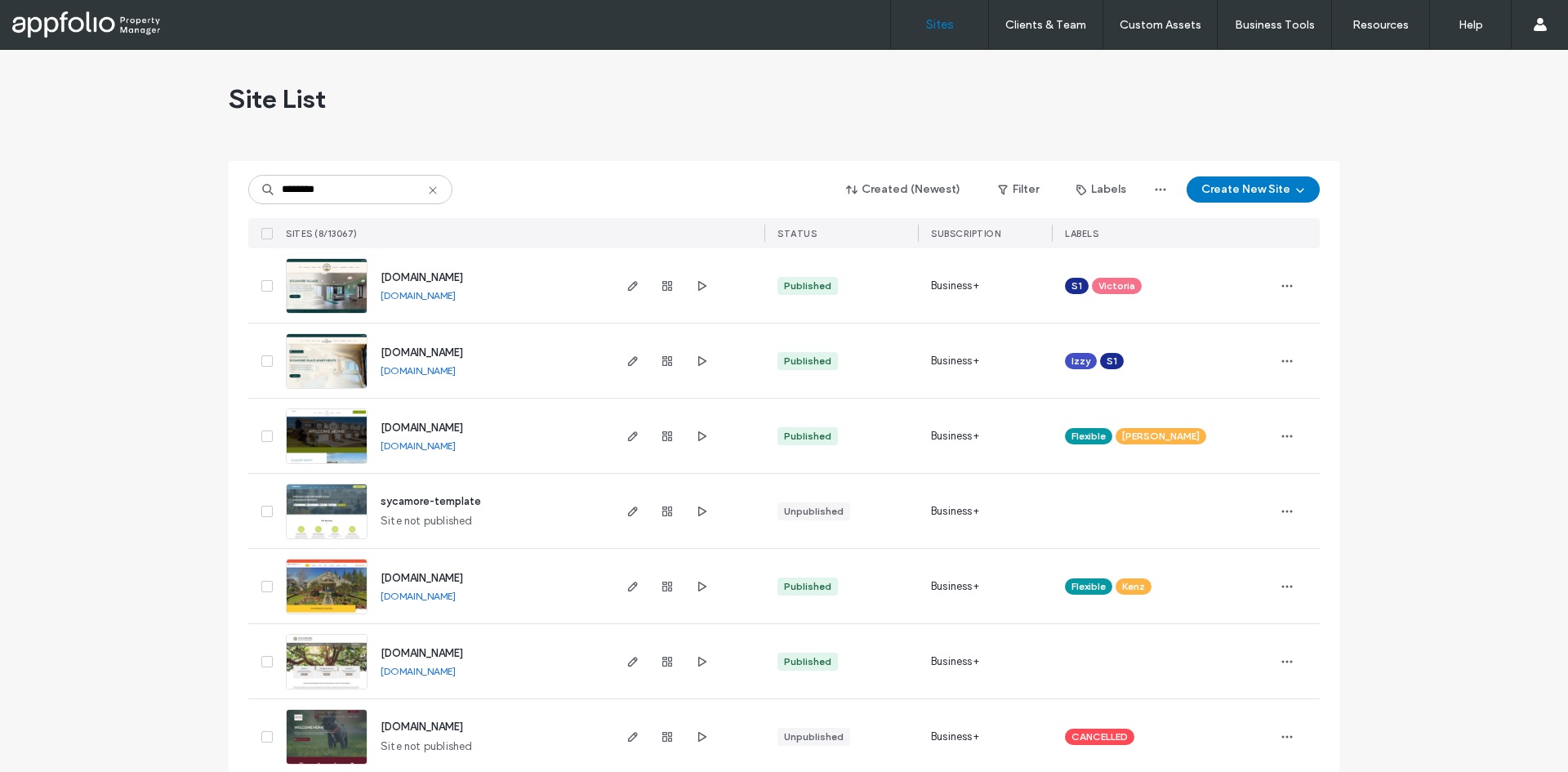
type input "********"
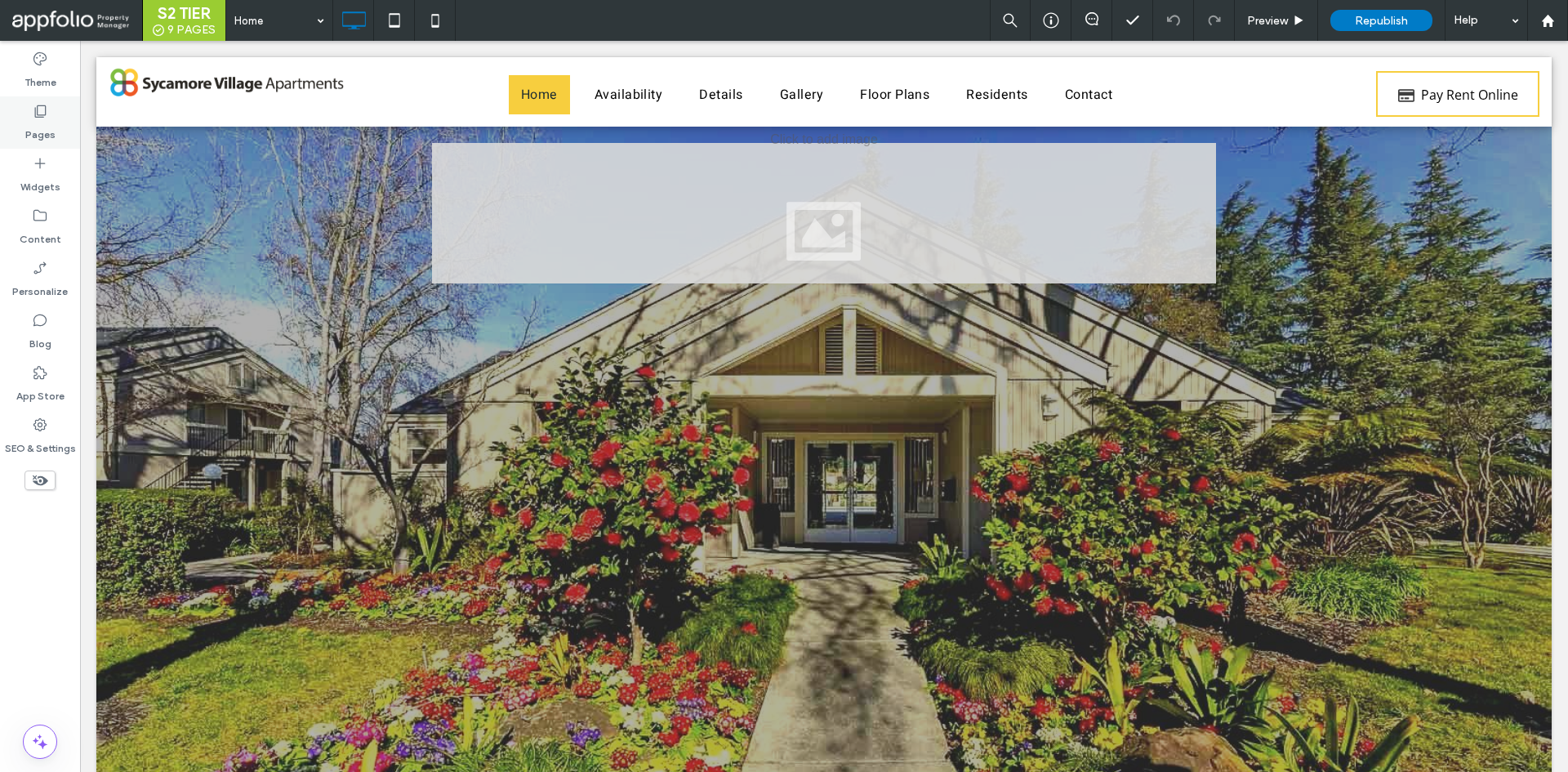
click at [68, 98] on div "Pages" at bounding box center [40, 122] width 80 height 52
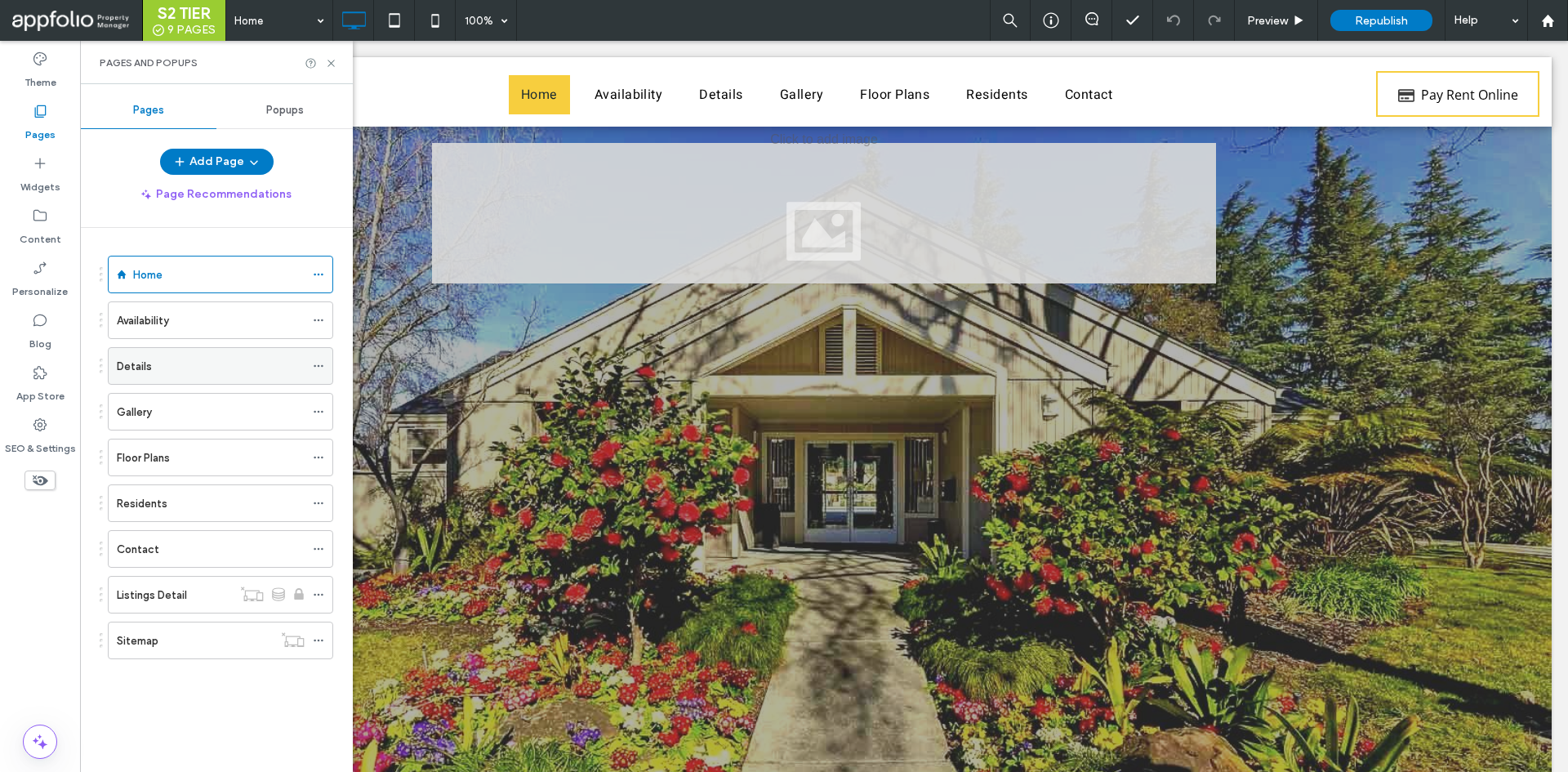
click at [241, 377] on div "Details" at bounding box center [210, 366] width 188 height 36
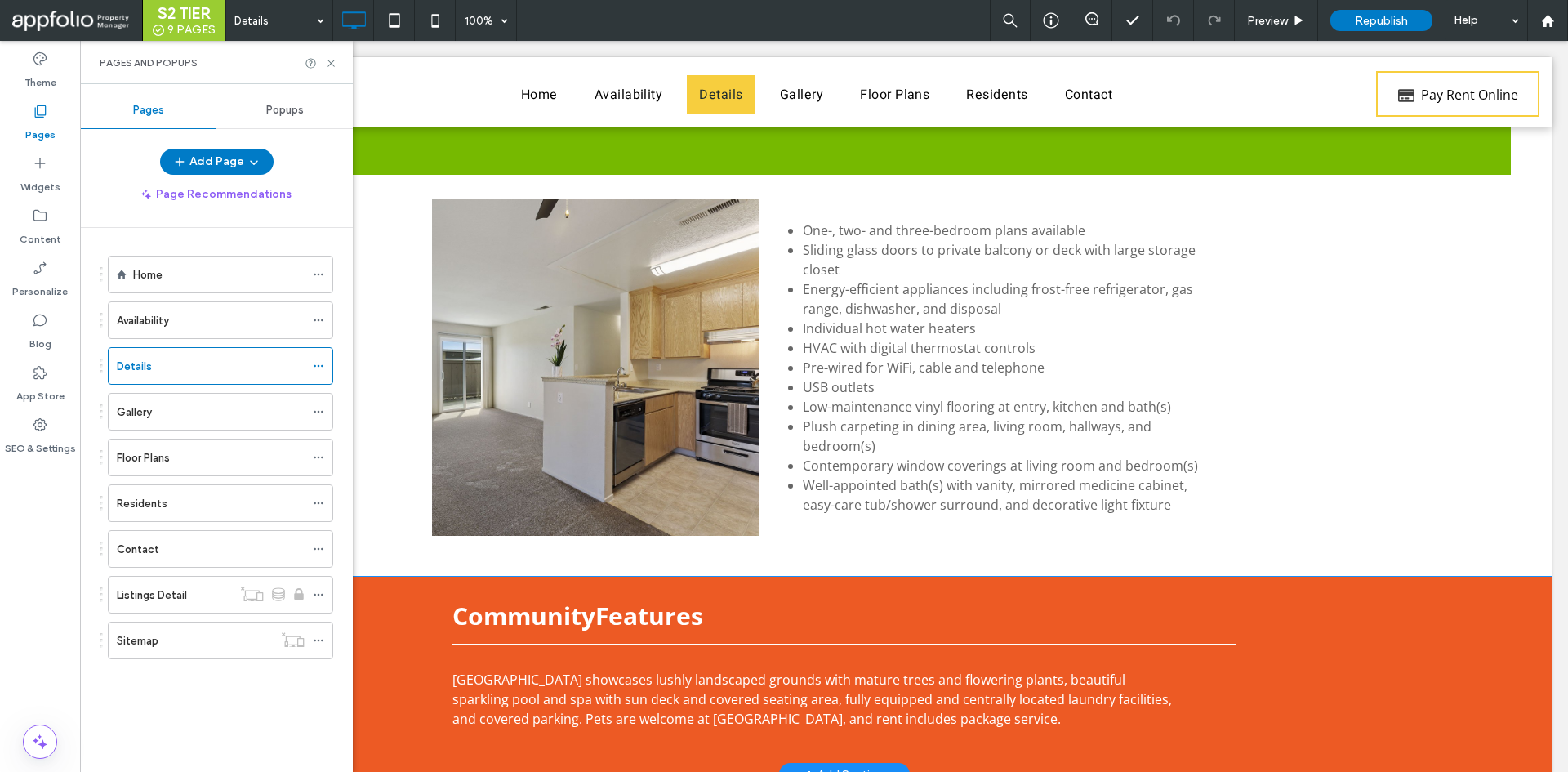
scroll to position [653, 0]
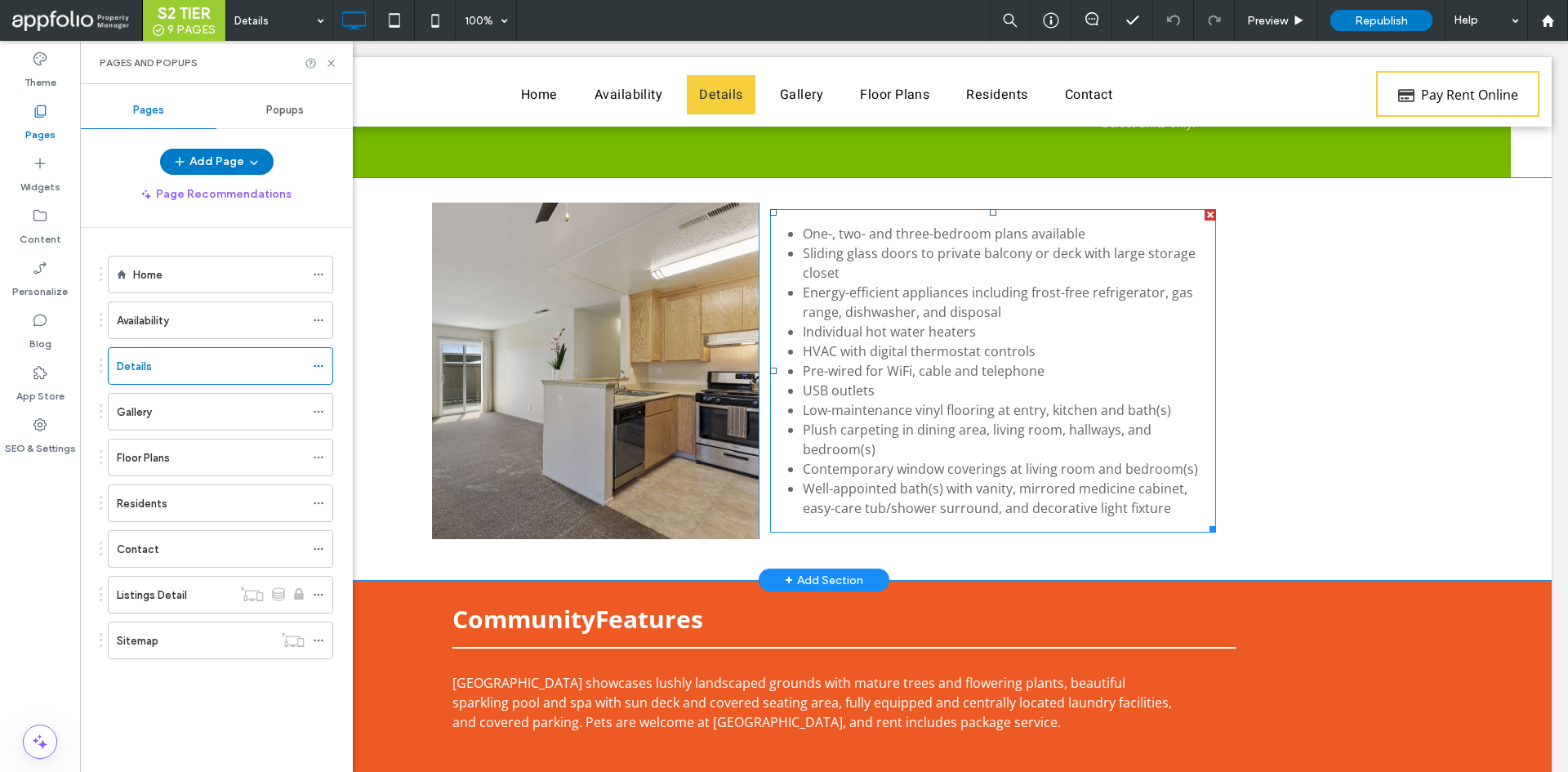
click at [1091, 436] on li "Plush carpeting in dining area, living room, hallways, and bedroom(s)" at bounding box center [1009, 439] width 413 height 40
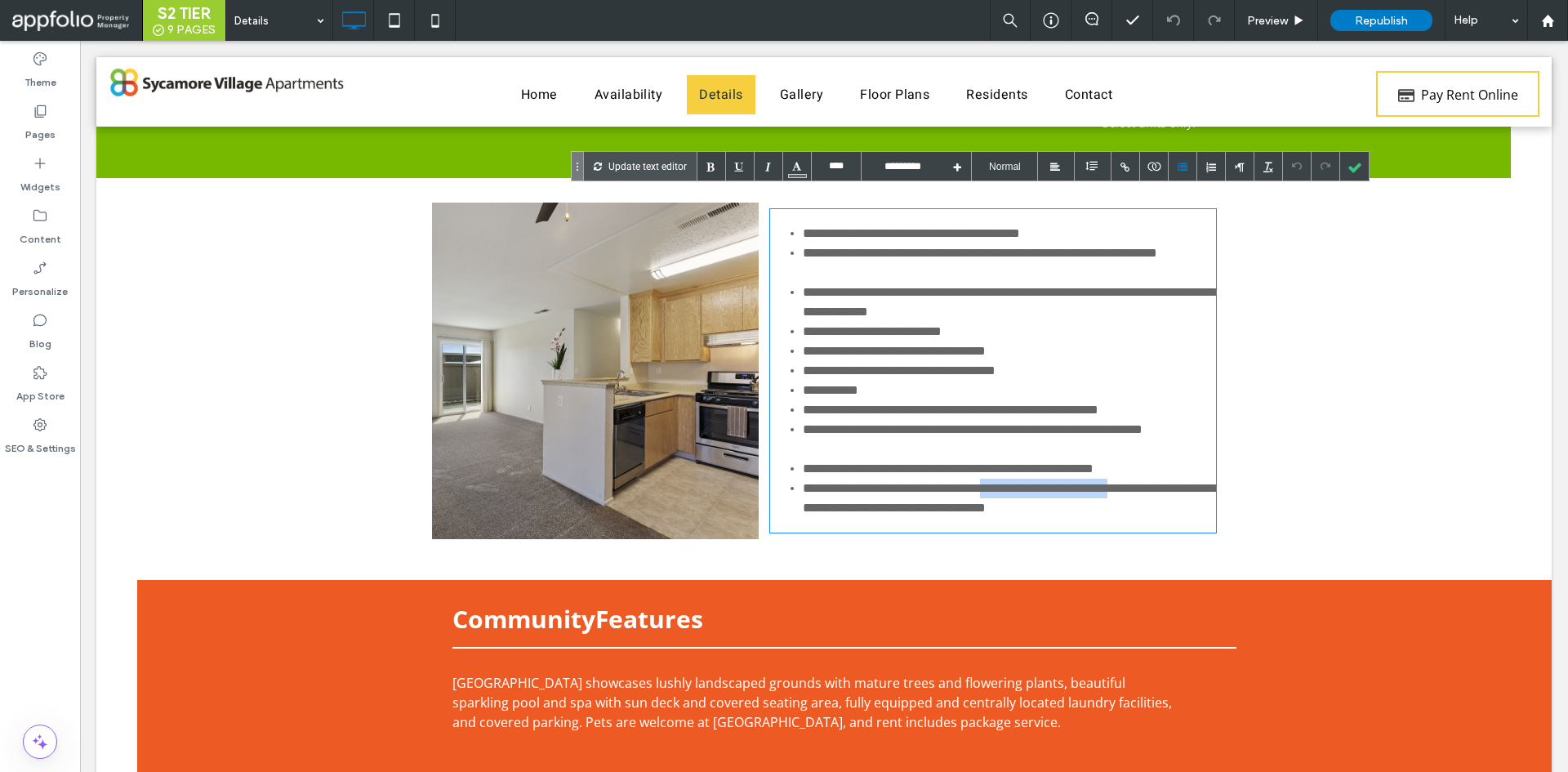
drag, startPoint x: 1010, startPoint y: 469, endPoint x: 1188, endPoint y: 475, distance: 178.1
click at [1188, 479] on li "**********" at bounding box center [1009, 499] width 413 height 40
click at [1354, 156] on div at bounding box center [1353, 166] width 28 height 28
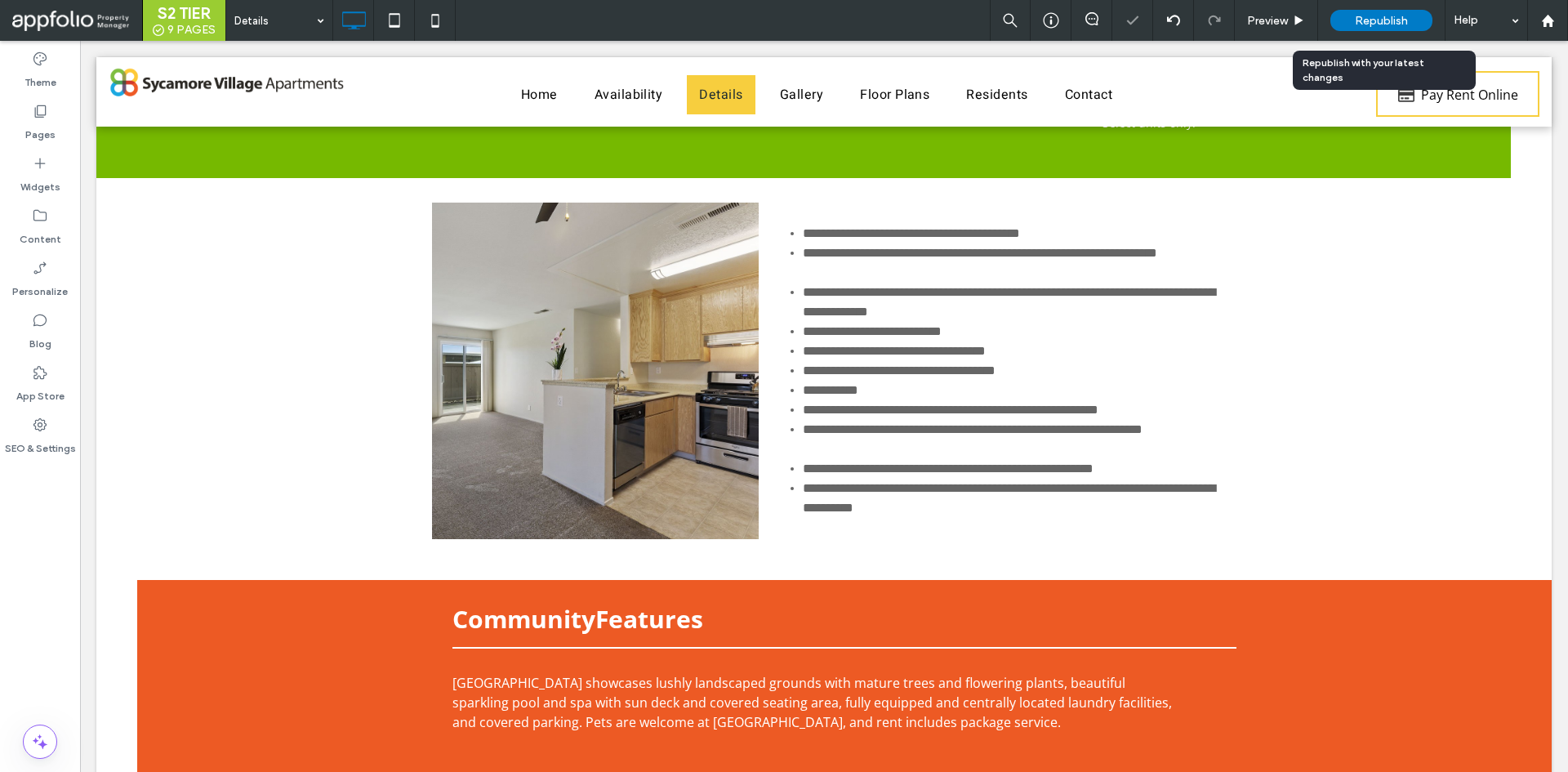
click at [1363, 12] on div "Republish" at bounding box center [1381, 20] width 102 height 21
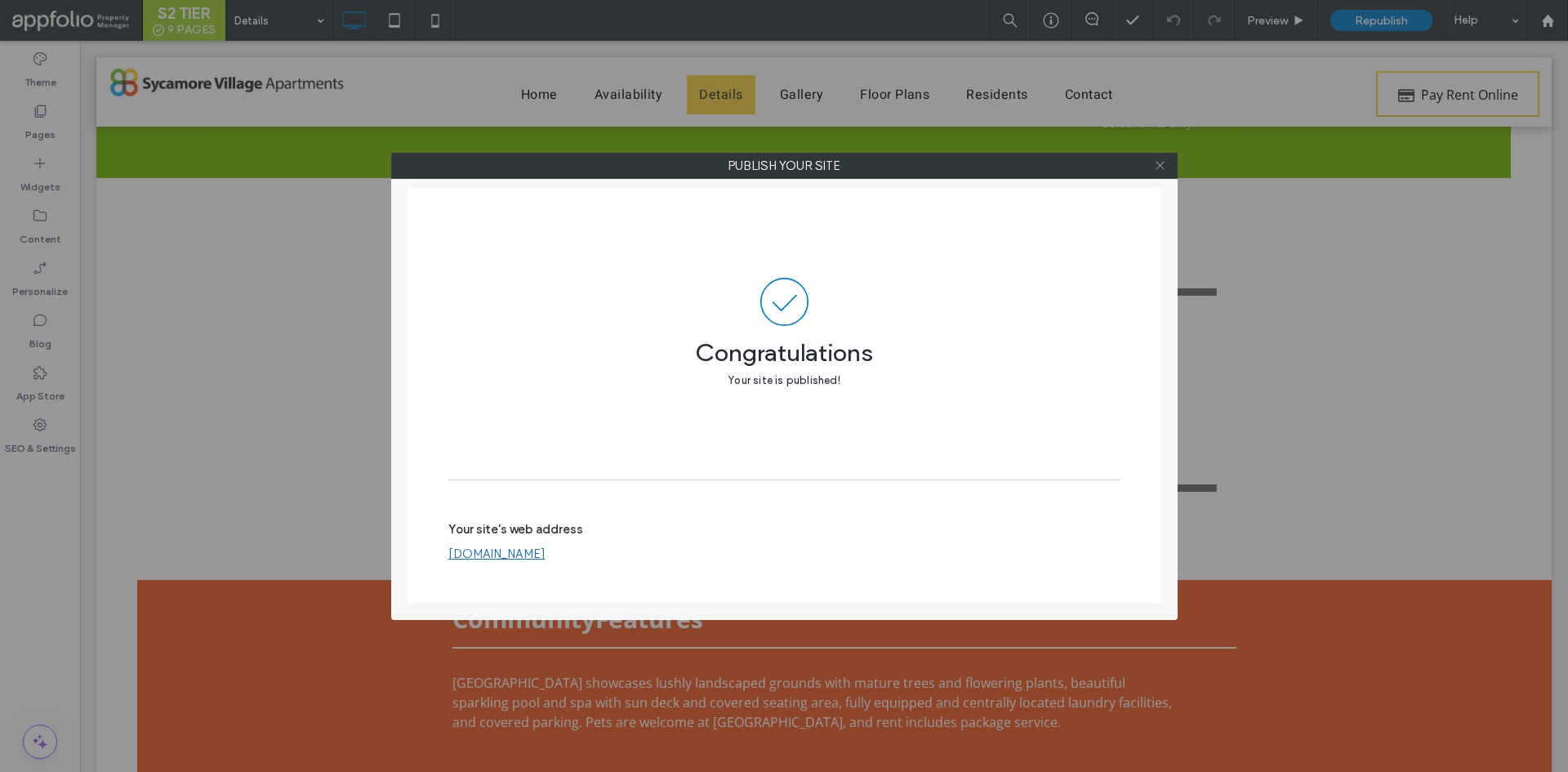
click at [1159, 164] on icon at bounding box center [1160, 165] width 12 height 12
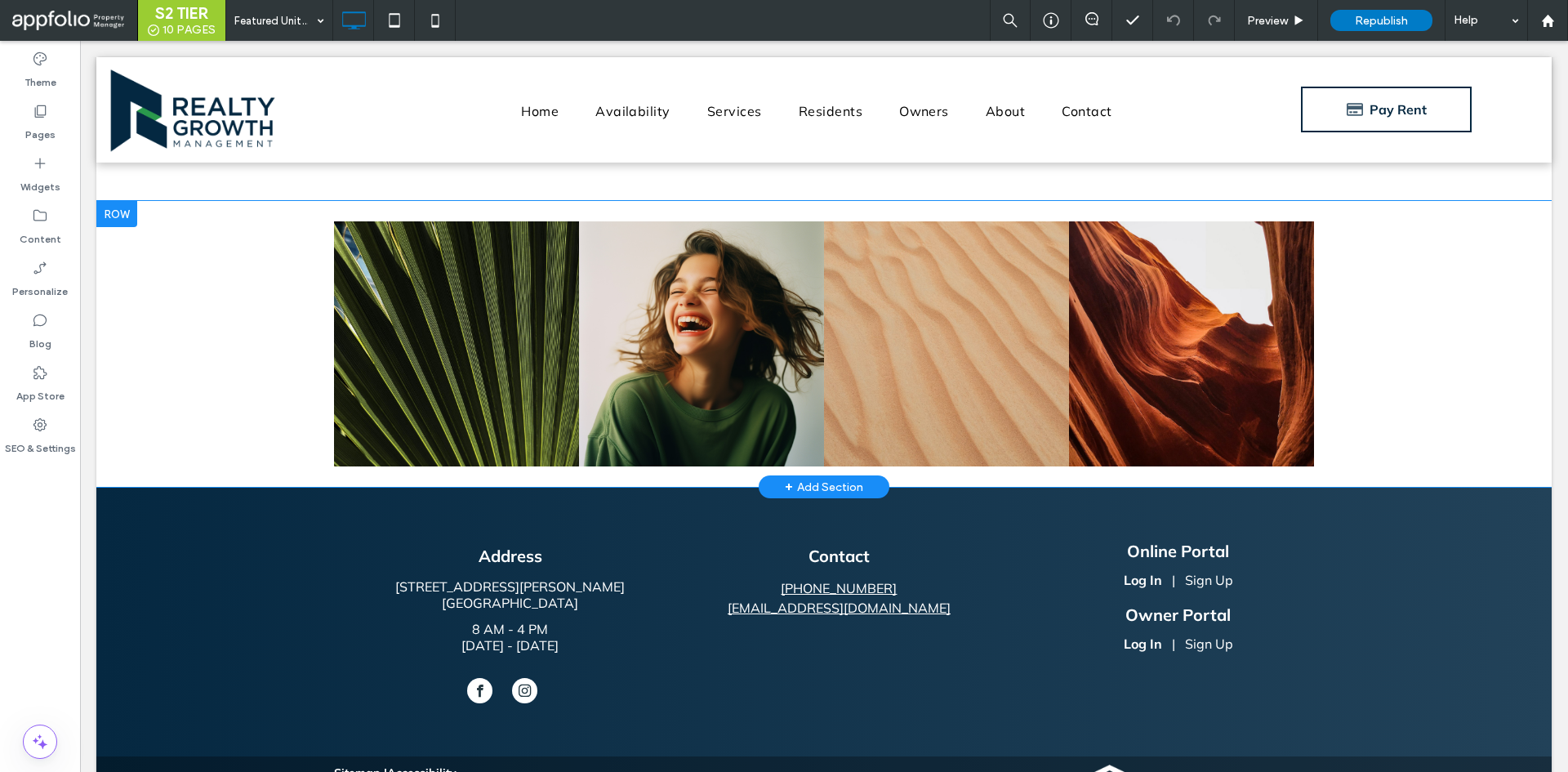
scroll to position [163, 0]
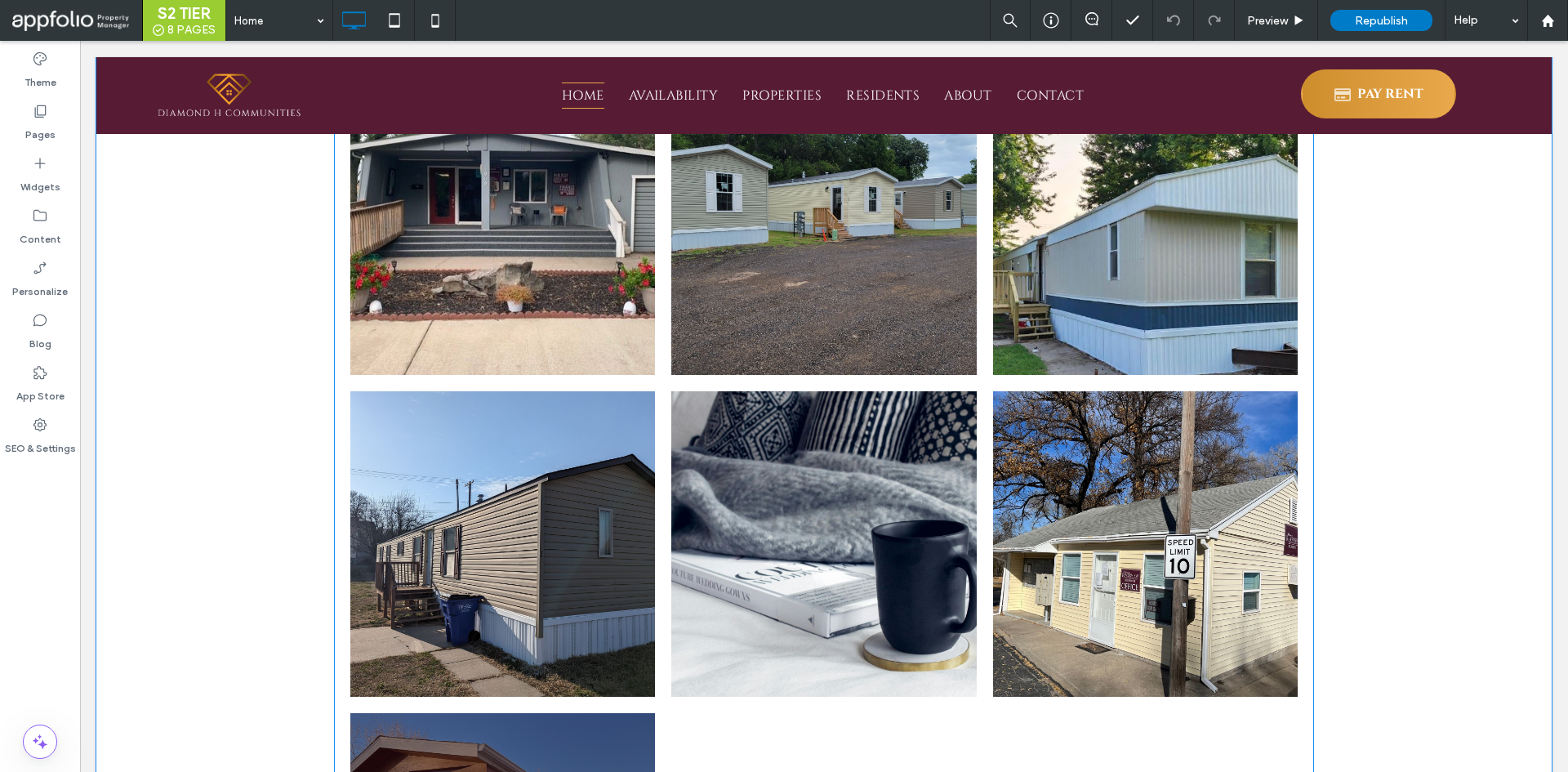
scroll to position [1471, 0]
